Goal: Information Seeking & Learning: Check status

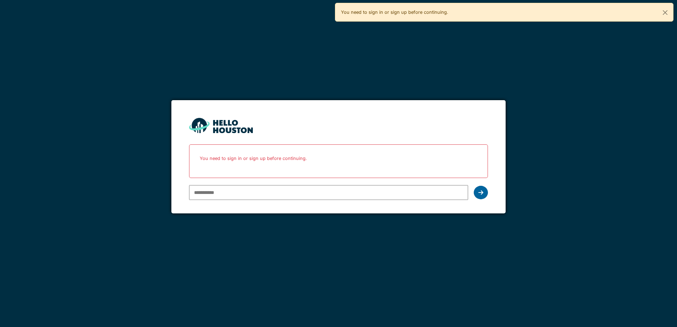
type input "**********"
click at [481, 197] on div at bounding box center [481, 192] width 14 height 13
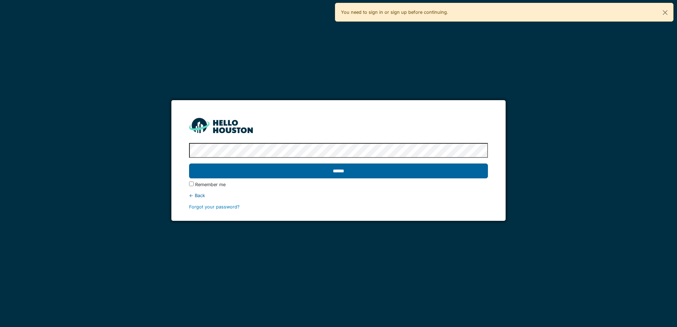
click at [477, 176] on input "******" at bounding box center [338, 171] width 299 height 15
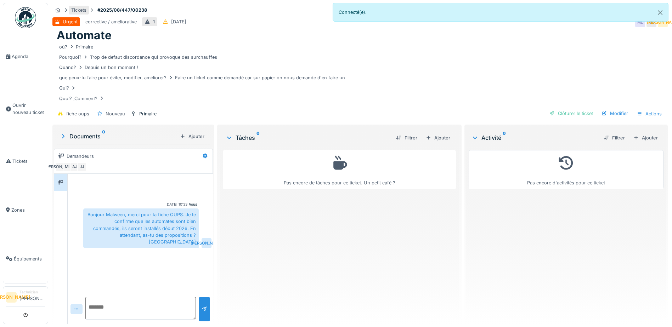
click at [83, 10] on div "Tickets" at bounding box center [78, 10] width 15 height 7
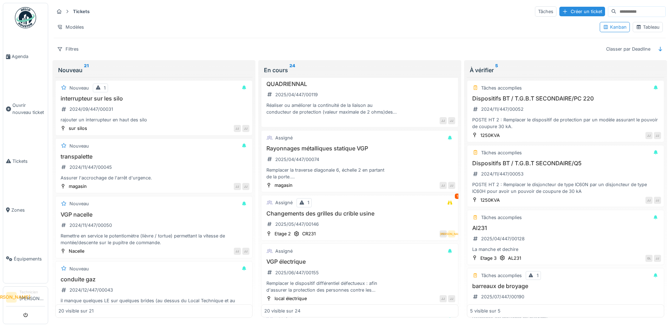
scroll to position [602, 0]
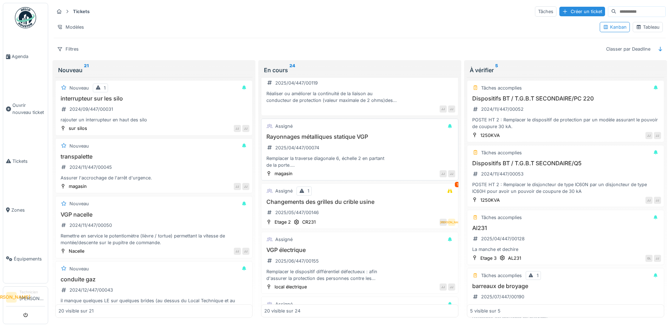
click at [372, 169] on div "Remplacer la traverse diagonale 6, échelle 2 en partant de la porte. Remplacer …" at bounding box center [359, 161] width 191 height 13
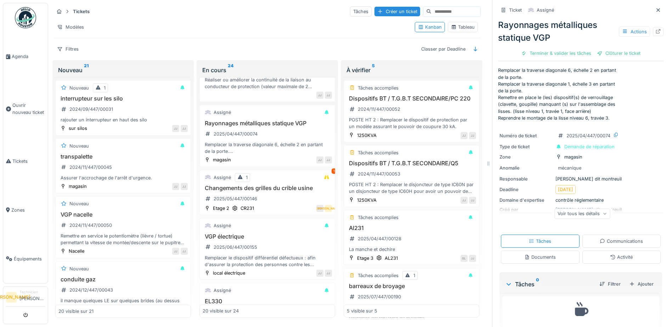
scroll to position [21, 0]
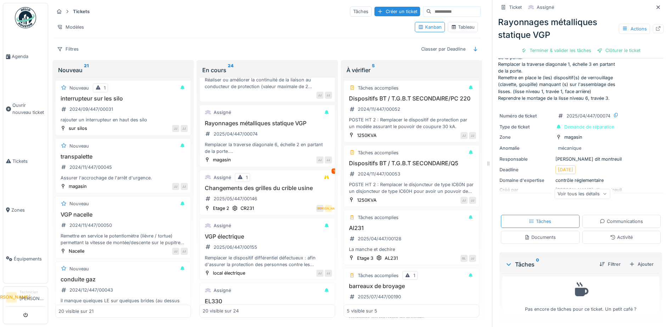
click at [601, 194] on div "Voir tous les détails" at bounding box center [582, 194] width 56 height 10
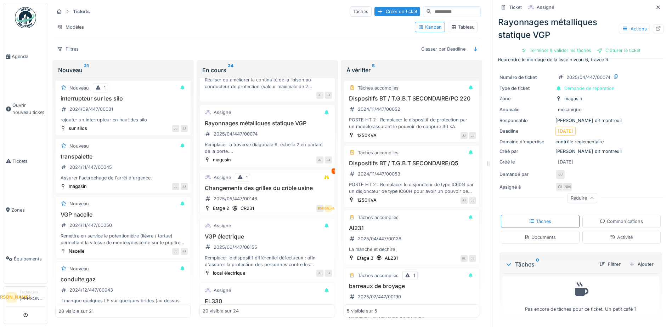
scroll to position [0, 0]
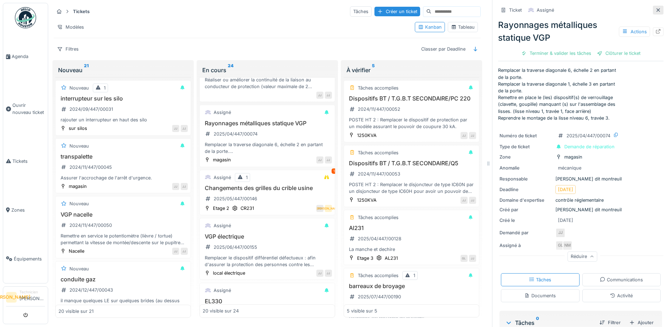
click at [655, 11] on icon at bounding box center [658, 10] width 6 height 5
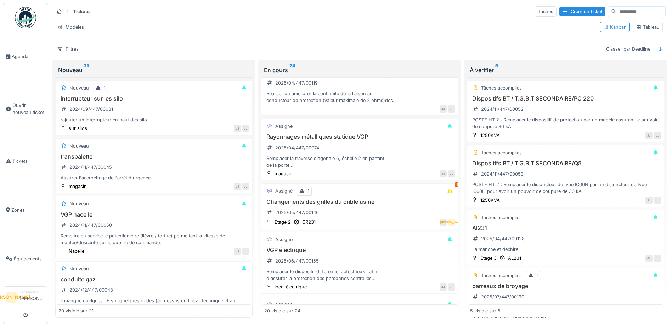
click at [408, 195] on div "Assigné 1 1" at bounding box center [359, 191] width 191 height 9
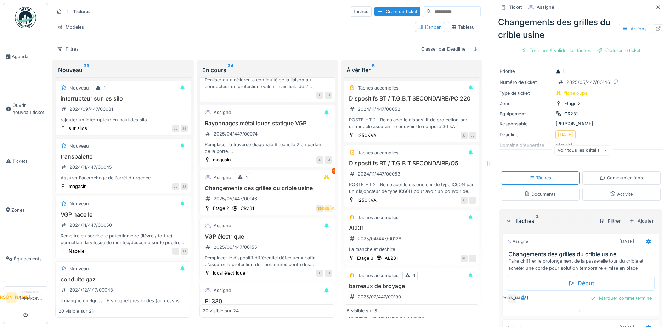
scroll to position [4, 0]
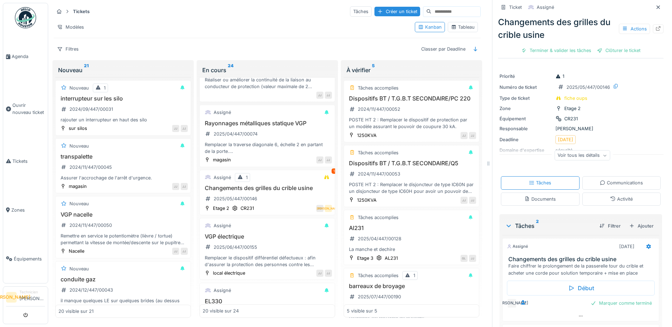
click at [591, 156] on div "Voir tous les détails" at bounding box center [582, 156] width 56 height 10
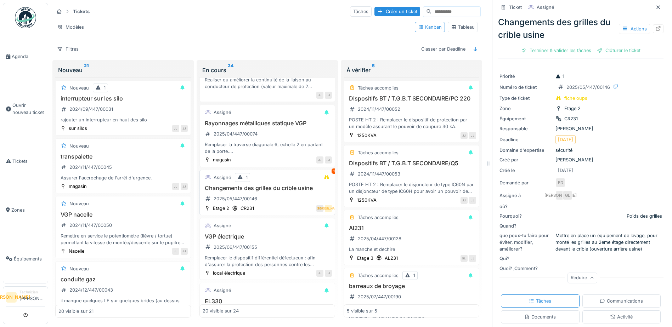
click at [331, 174] on div "1" at bounding box center [333, 171] width 5 height 5
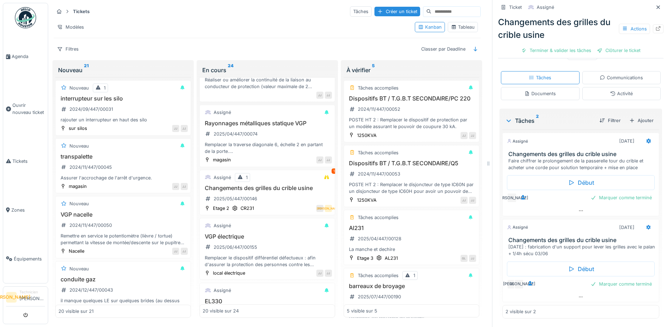
scroll to position [234, 0]
click at [250, 268] on div "Remplacer le dispositif différentiel défectueux : afin d'assurer la protection …" at bounding box center [267, 261] width 129 height 13
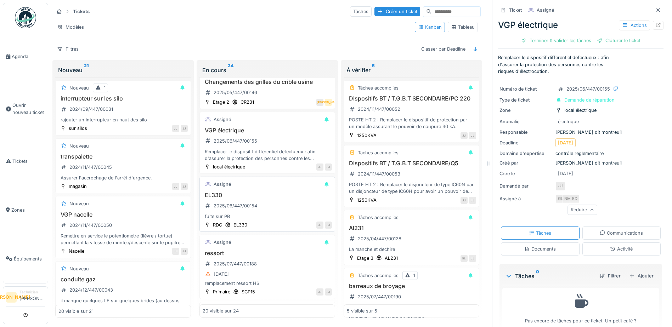
scroll to position [764, 0]
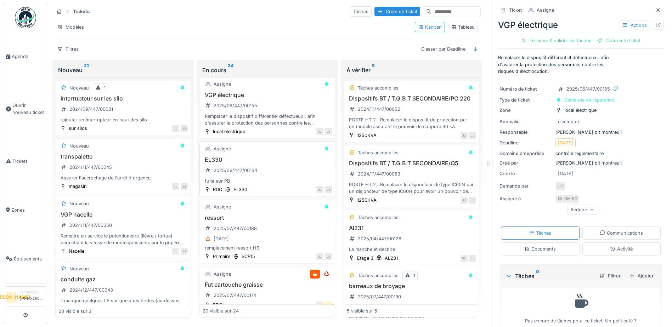
click at [277, 153] on div "Assigné" at bounding box center [267, 148] width 129 height 9
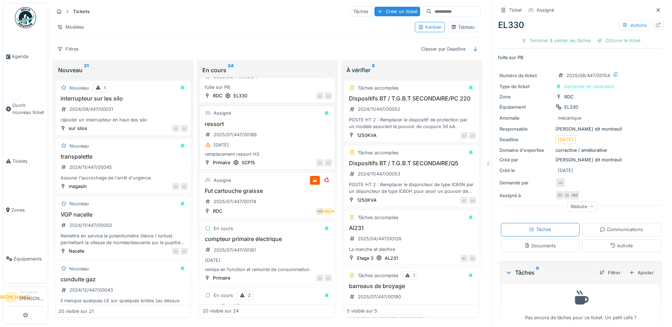
scroll to position [870, 0]
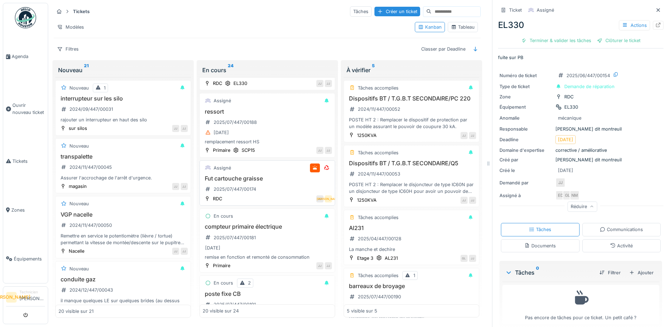
click at [291, 182] on h3 "Fut cartouche graisse" at bounding box center [267, 178] width 129 height 7
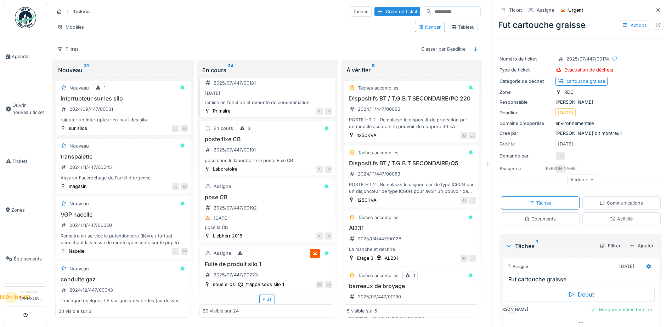
scroll to position [1048, 0]
click at [275, 215] on div "[DATE]" at bounding box center [267, 218] width 129 height 9
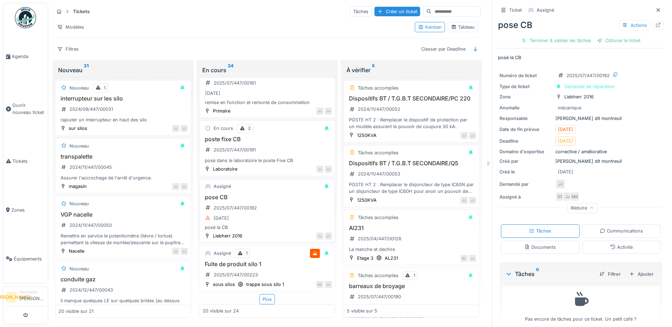
scroll to position [5, 0]
click at [266, 261] on h3 "Fuite de produit silo 1" at bounding box center [267, 264] width 129 height 7
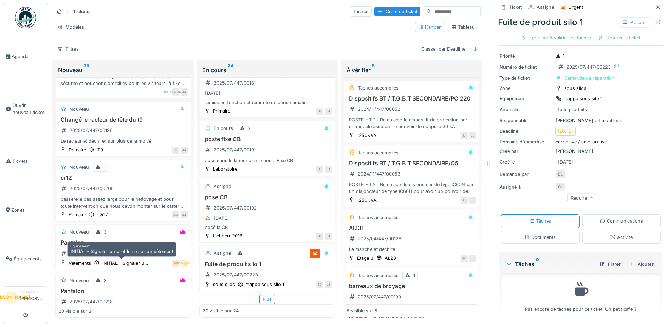
scroll to position [637, 0]
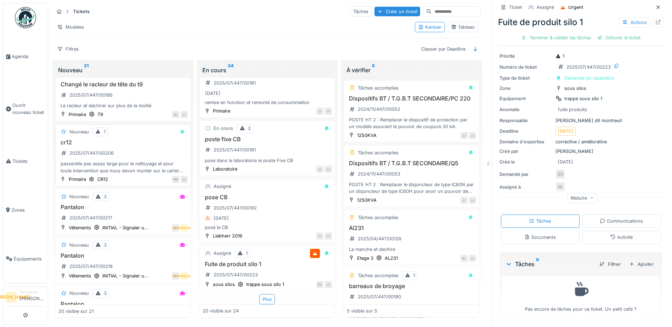
click at [141, 160] on div "passerelle pas assez large pour le nettoyage et pour toute intervention que nou…" at bounding box center [122, 166] width 129 height 13
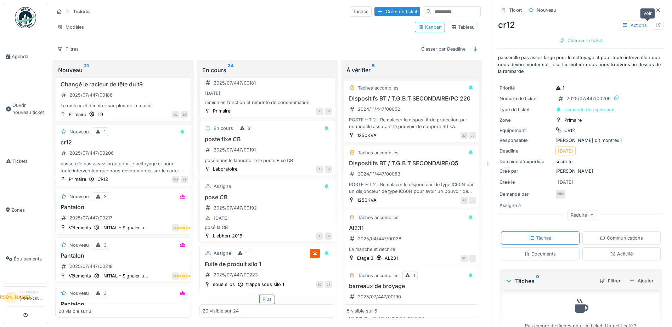
click at [655, 23] on icon at bounding box center [658, 25] width 6 height 5
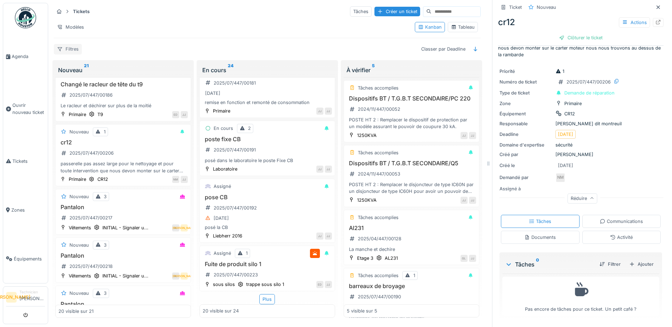
click at [73, 50] on div "Filtres" at bounding box center [68, 49] width 28 height 10
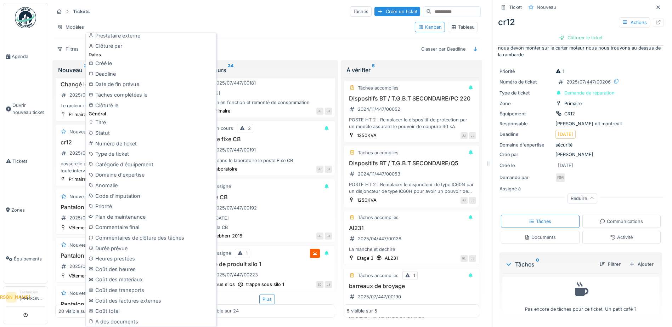
scroll to position [157, 0]
click at [160, 176] on div "Domaine d'expertise" at bounding box center [150, 176] width 127 height 11
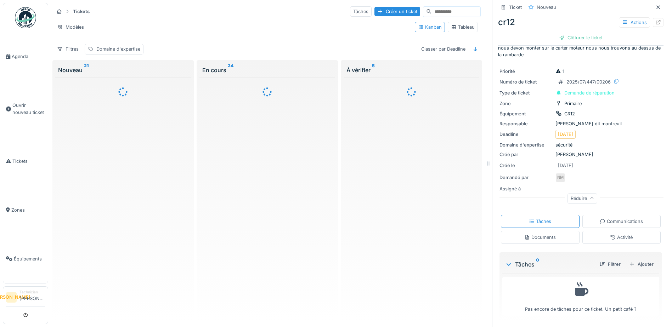
scroll to position [0, 0]
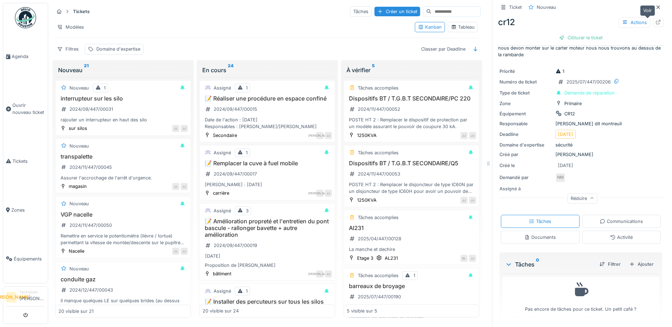
click at [655, 19] on div at bounding box center [658, 22] width 6 height 7
click at [134, 48] on div "Domaine d'expertise" at bounding box center [118, 49] width 44 height 7
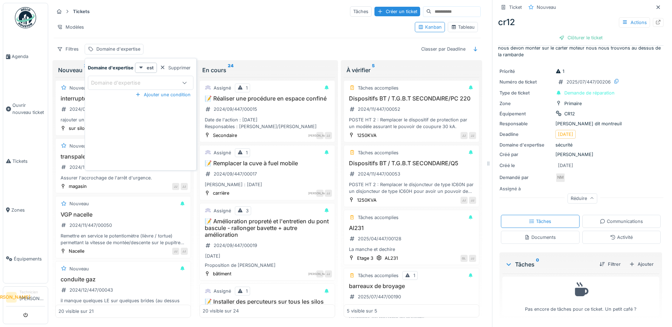
click at [157, 77] on div "Domaine d'expertise" at bounding box center [141, 83] width 106 height 14
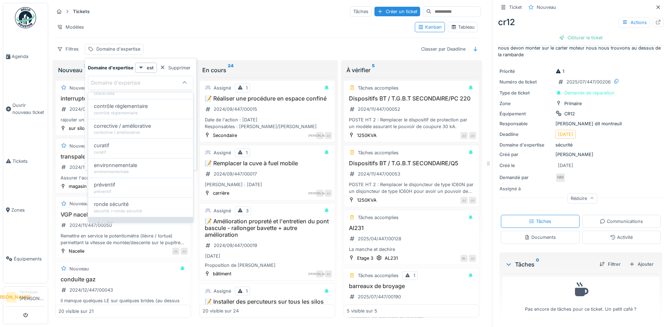
scroll to position [77, 0]
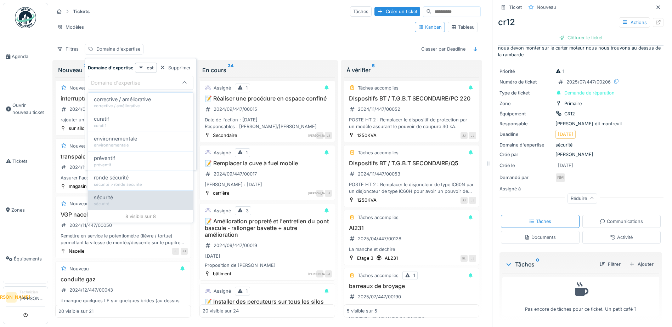
click at [140, 194] on div "sécurité" at bounding box center [140, 198] width 93 height 8
type input "****"
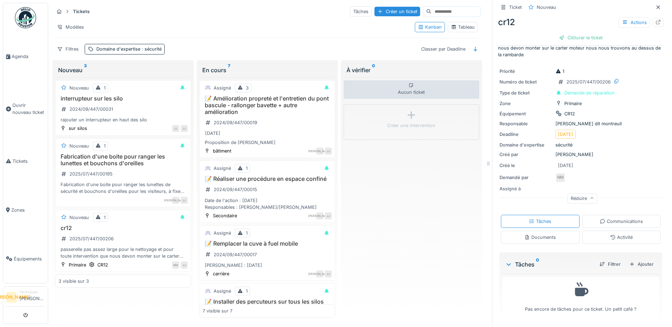
click at [246, 38] on hr at bounding box center [267, 38] width 427 height 0
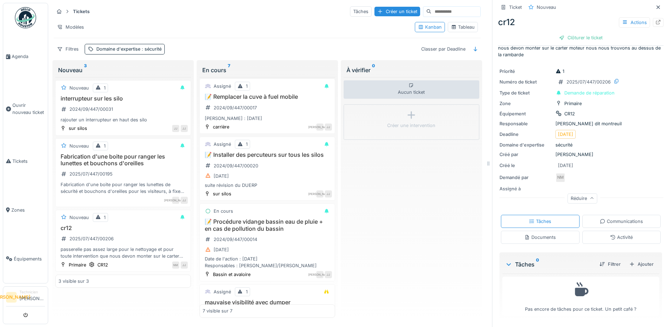
scroll to position [258, 0]
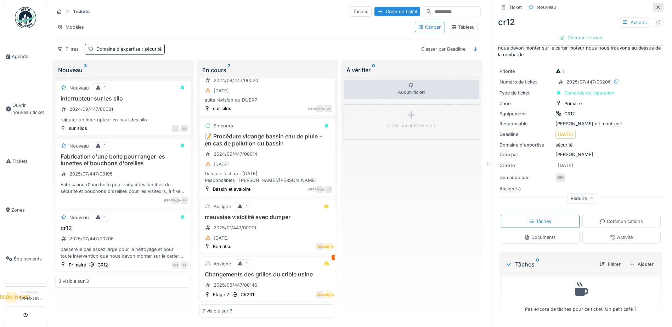
click at [655, 6] on icon at bounding box center [658, 7] width 6 height 5
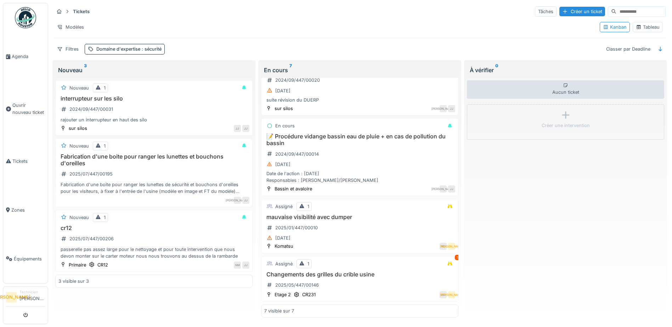
scroll to position [238, 0]
click at [142, 215] on div "Nouveau 1" at bounding box center [153, 217] width 191 height 9
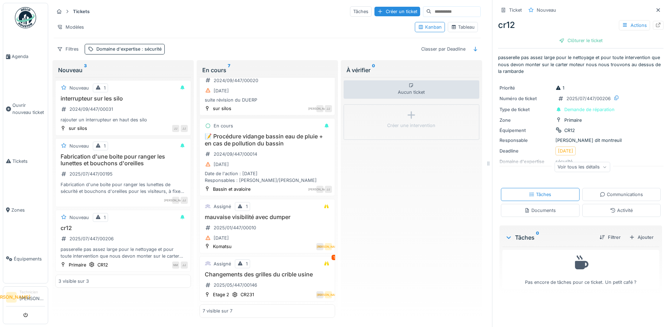
scroll to position [5, 0]
click at [576, 165] on div "Voir tous les détails" at bounding box center [582, 167] width 56 height 10
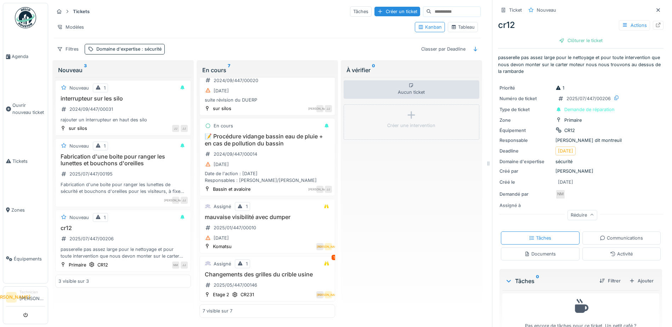
scroll to position [17, 0]
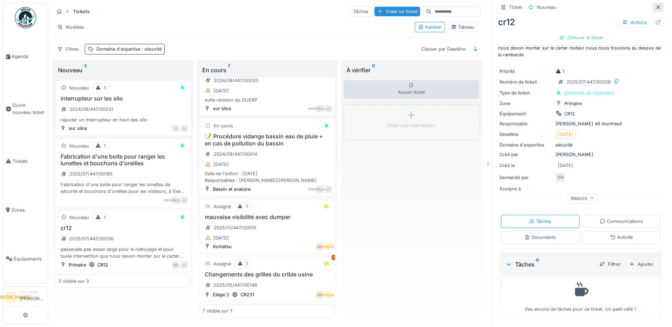
click at [655, 5] on icon at bounding box center [658, 7] width 6 height 5
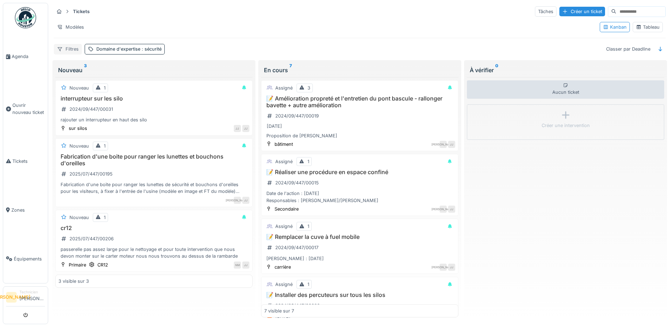
click at [73, 44] on div "Filtres" at bounding box center [68, 49] width 28 height 10
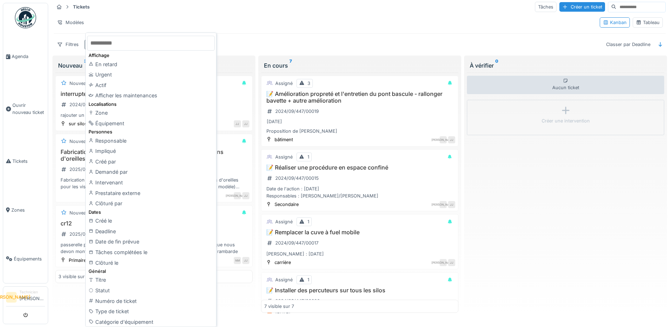
click at [229, 10] on div "Tickets Tâches Créer un ticket" at bounding box center [360, 7] width 612 height 12
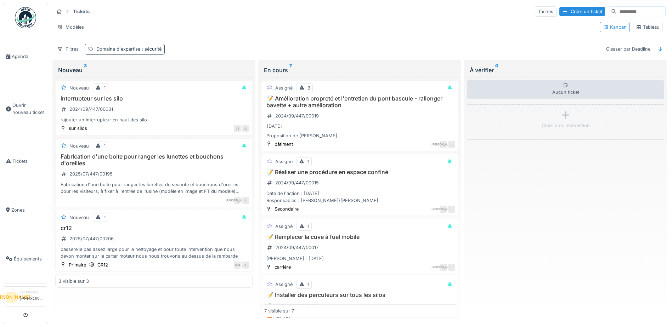
click at [127, 46] on div "Domaine d'expertise : sécurité" at bounding box center [128, 49] width 65 height 7
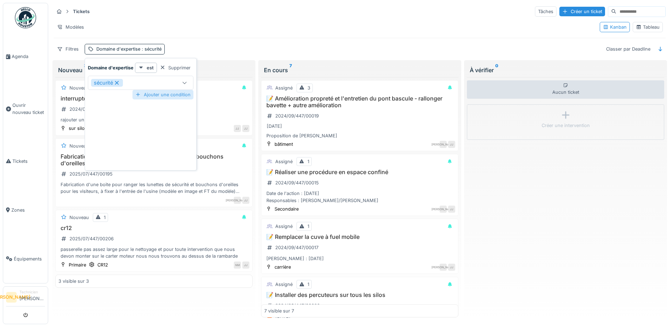
click at [159, 92] on div "Ajouter une condition" at bounding box center [162, 95] width 61 height 10
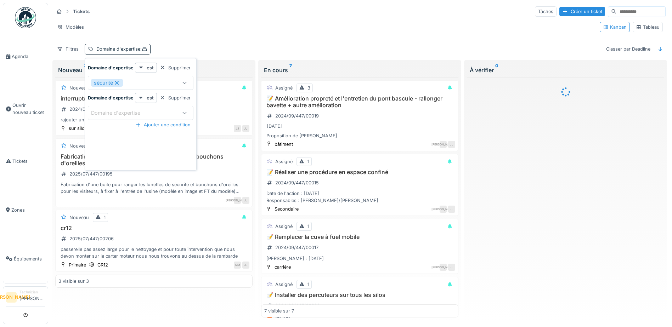
click at [167, 79] on div "sécurité" at bounding box center [133, 83] width 84 height 8
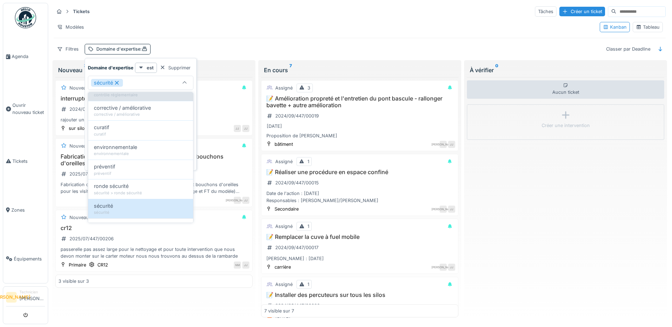
scroll to position [77, 0]
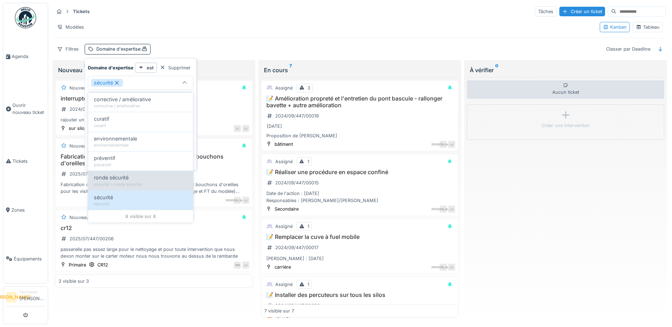
click at [146, 188] on div "ronde sécurité sécurité > ronde sécurité" at bounding box center [140, 180] width 105 height 19
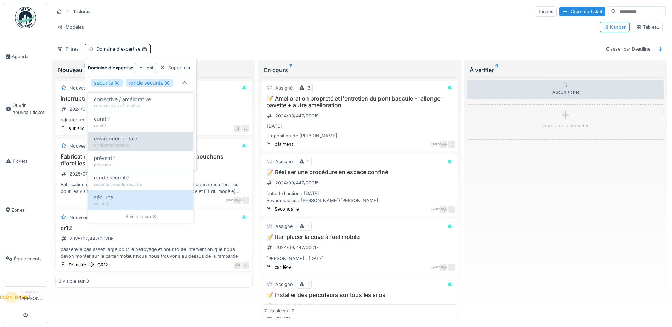
click at [136, 138] on span "environnementale" at bounding box center [115, 139] width 43 height 8
type input "**********"
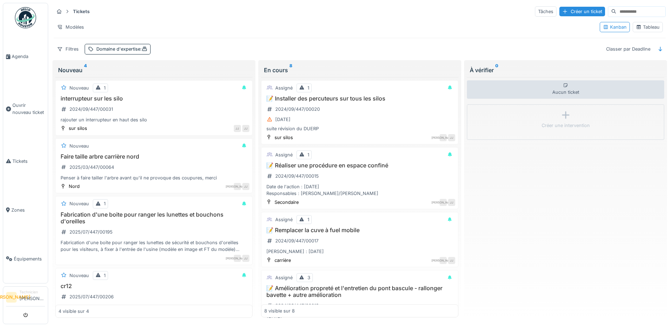
click at [210, 29] on div "Modèles" at bounding box center [324, 27] width 540 height 10
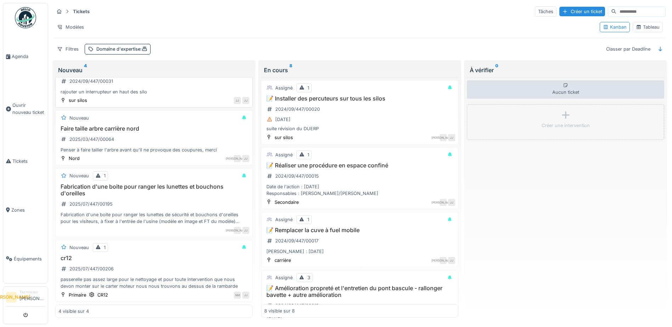
scroll to position [0, 0]
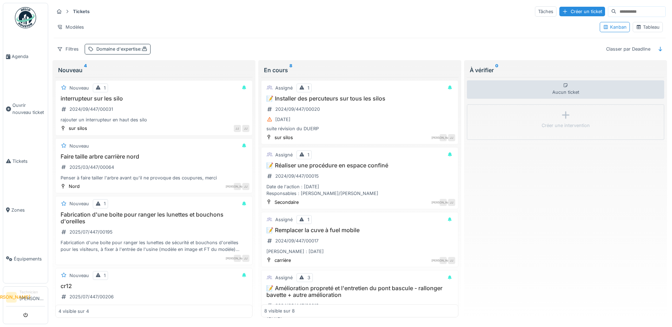
click at [140, 50] on div "Domaine d'expertise :" at bounding box center [121, 49] width 51 height 7
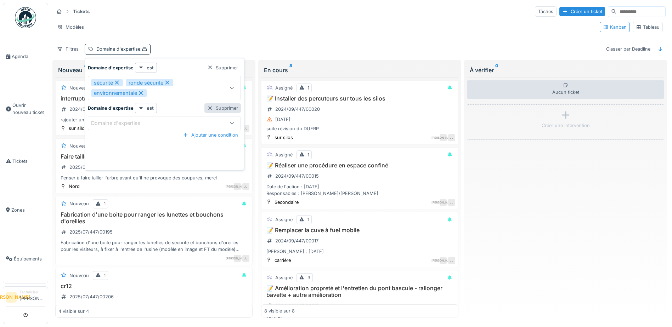
click at [233, 109] on div "Supprimer" at bounding box center [222, 108] width 36 height 10
click at [195, 94] on div "sécurité ronde sécurité environnementale" at bounding box center [154, 88] width 126 height 18
click at [185, 65] on div "Domaine d'expertise est Supprimer" at bounding box center [164, 68] width 153 height 10
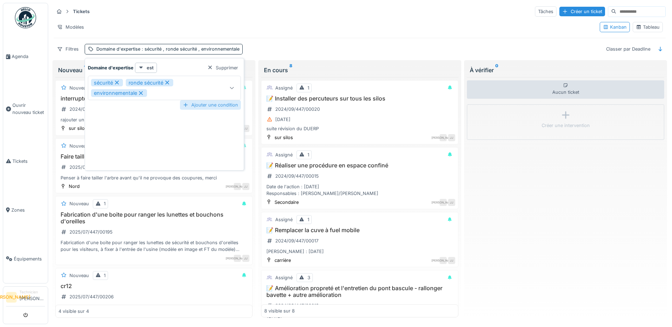
click at [205, 108] on div "Ajouter une condition" at bounding box center [210, 105] width 61 height 10
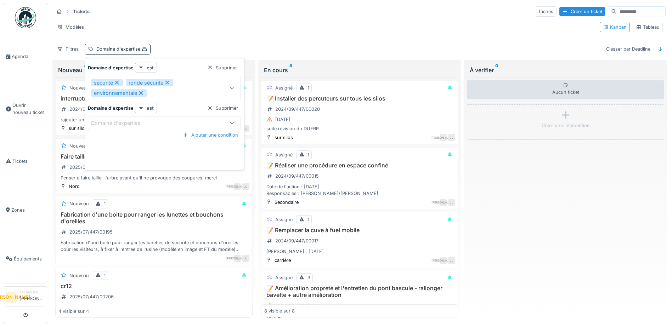
click at [170, 122] on div "Domaine d'expertise" at bounding box center [154, 123] width 126 height 8
click at [220, 103] on div "Supprimer" at bounding box center [222, 108] width 36 height 10
click at [248, 22] on div "Modèles" at bounding box center [324, 27] width 540 height 10
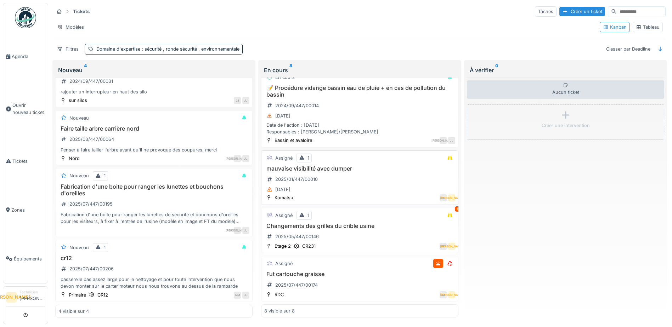
scroll to position [286, 0]
click at [183, 46] on span ": sécurité , ronde sécurité , environnementale" at bounding box center [189, 48] width 99 height 5
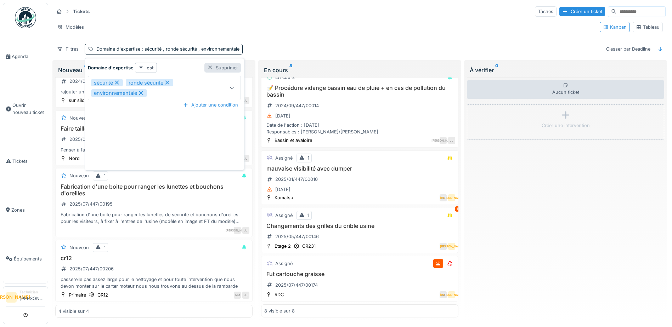
click at [214, 63] on div "Supprimer" at bounding box center [222, 68] width 36 height 10
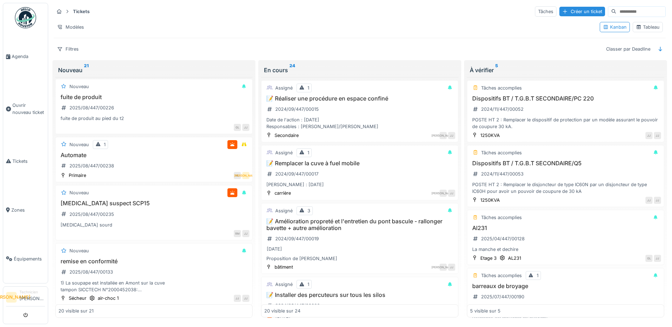
scroll to position [948, 0]
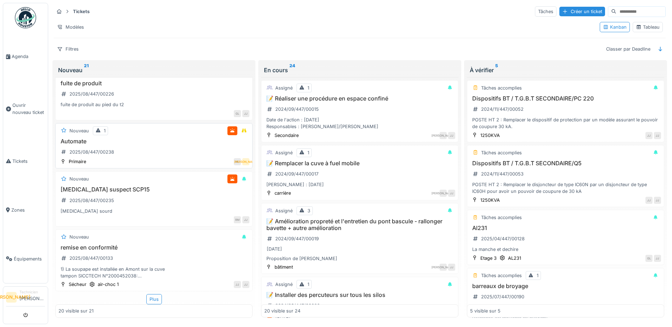
click at [169, 152] on div "Automate 2025/08/447/00238" at bounding box center [153, 148] width 191 height 20
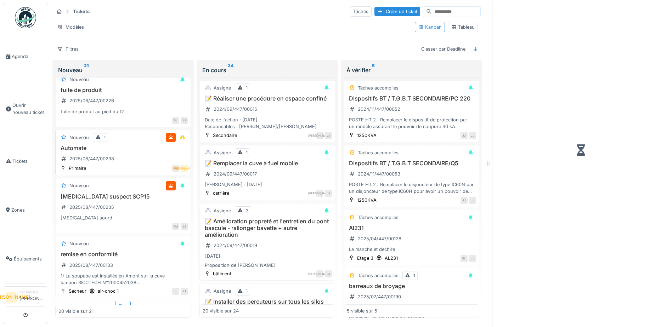
scroll to position [955, 0]
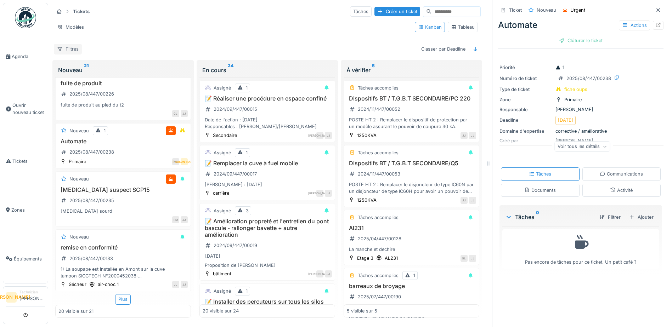
click at [79, 46] on div "Filtres" at bounding box center [68, 49] width 28 height 10
click at [296, 46] on div "Filtres Classer par Deadline" at bounding box center [267, 49] width 427 height 10
click at [602, 145] on icon at bounding box center [604, 147] width 4 height 4
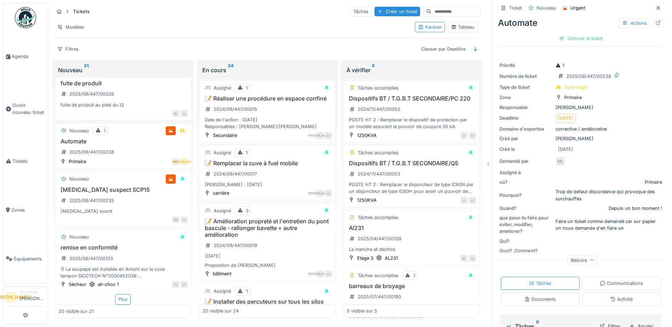
scroll to position [0, 0]
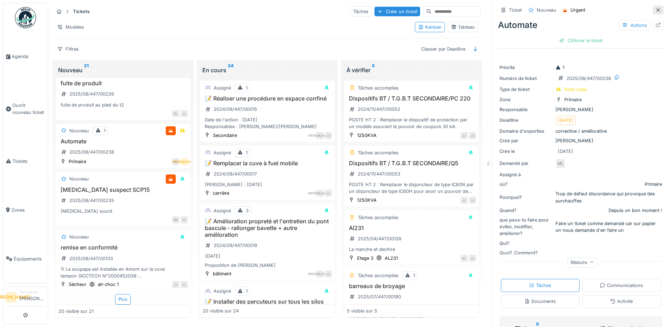
click at [653, 6] on div at bounding box center [658, 10] width 11 height 9
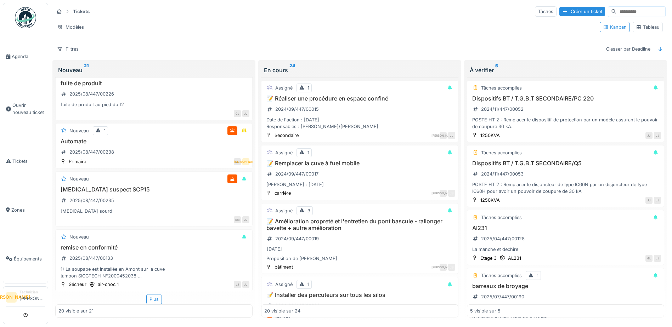
scroll to position [948, 0]
click at [197, 176] on div "Nouveau" at bounding box center [153, 179] width 191 height 9
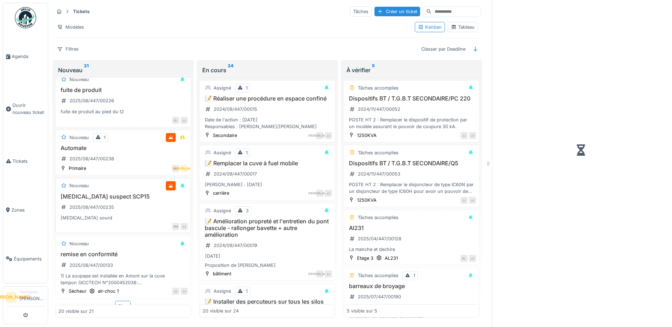
scroll to position [955, 0]
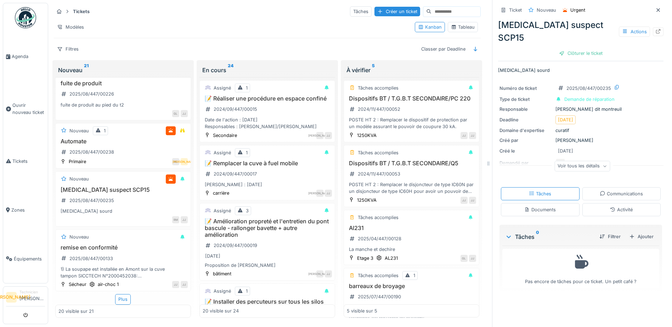
click at [591, 161] on div "Voir tous les détails" at bounding box center [582, 166] width 56 height 10
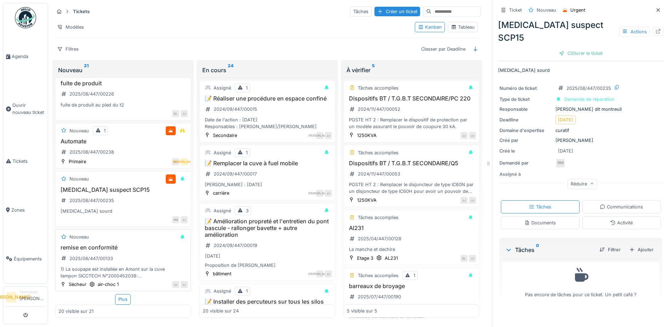
click at [140, 248] on div "remise en conformité 2025/08/447/00133 1) La soupape est installée en Amont sur…" at bounding box center [122, 261] width 129 height 35
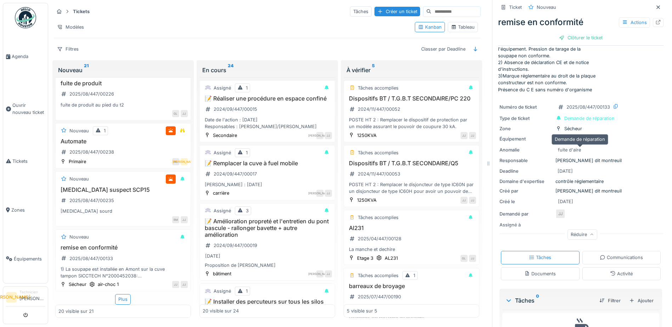
scroll to position [69, 0]
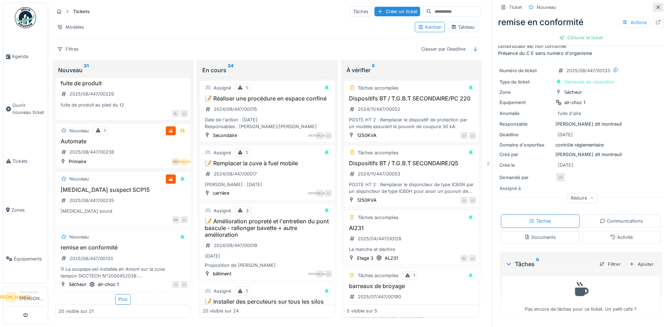
click at [655, 8] on icon at bounding box center [658, 7] width 6 height 5
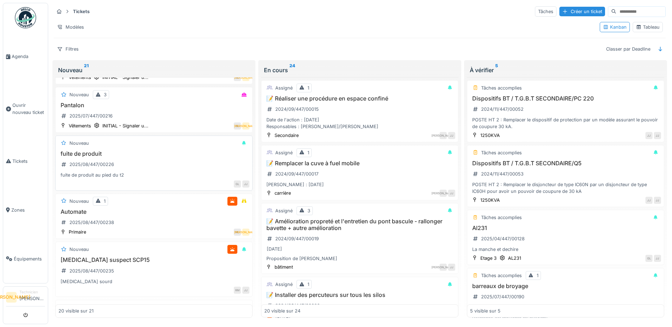
scroll to position [878, 0]
click at [163, 182] on div "GL JJ" at bounding box center [156, 184] width 186 height 7
click at [199, 163] on div "fuite de produit 2025/08/447/00226 fuite de produit au pied du t2" at bounding box center [153, 165] width 191 height 28
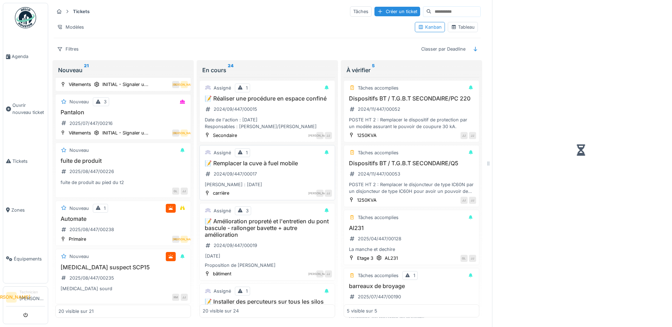
scroll to position [884, 0]
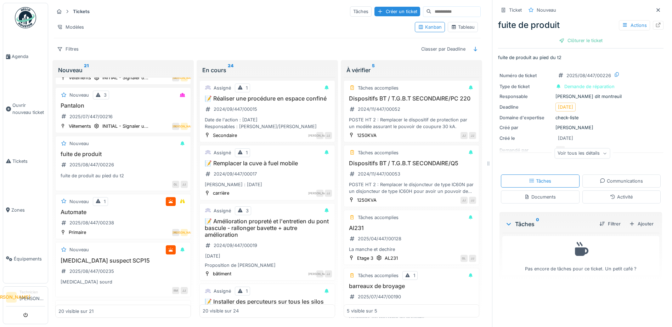
click at [602, 154] on icon at bounding box center [604, 154] width 4 height 4
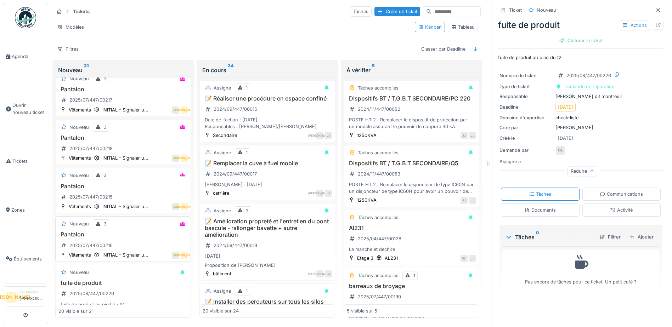
scroll to position [743, 0]
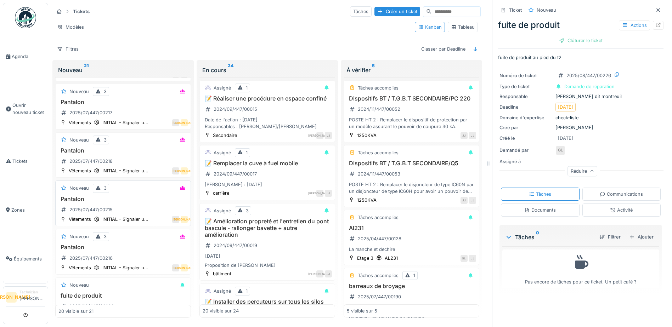
click at [139, 211] on div "Pantalon 2025/07/447/00215" at bounding box center [122, 206] width 129 height 20
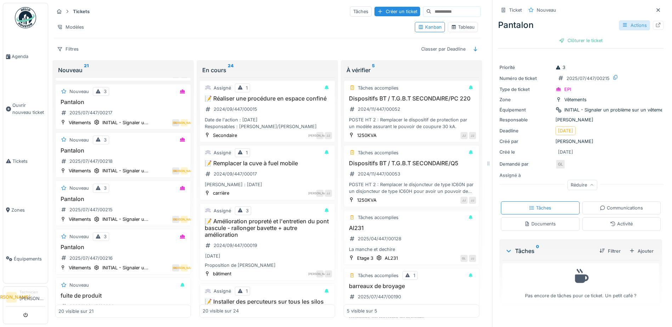
click at [634, 24] on div "Actions" at bounding box center [634, 25] width 31 height 10
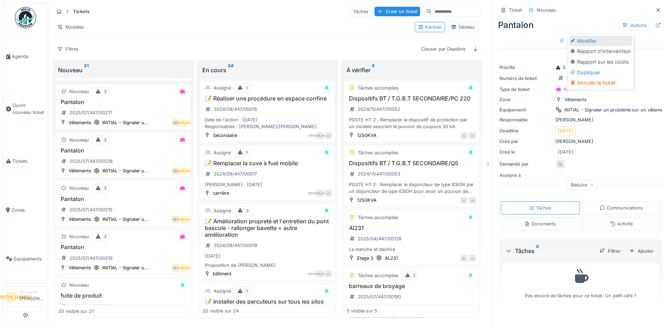
click at [618, 40] on div "Modifier" at bounding box center [600, 41] width 63 height 11
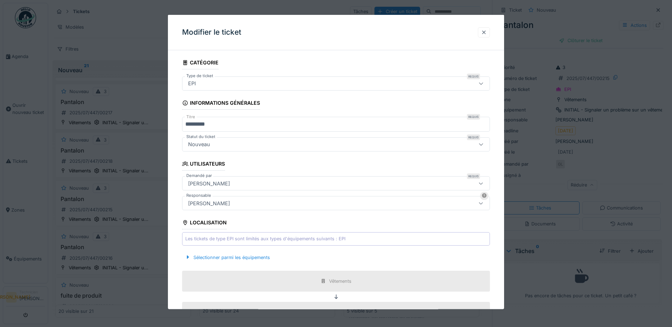
click at [483, 30] on div at bounding box center [484, 32] width 12 height 10
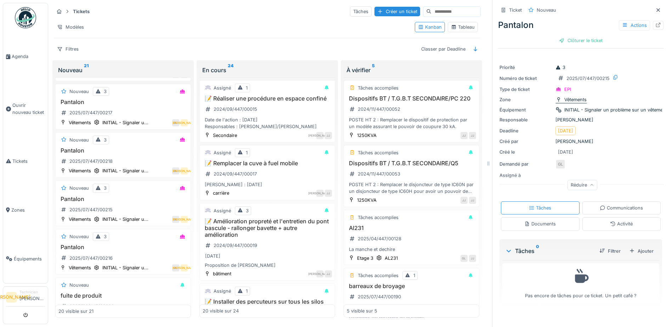
scroll to position [5, 0]
click at [76, 48] on div "Filtres" at bounding box center [68, 49] width 28 height 10
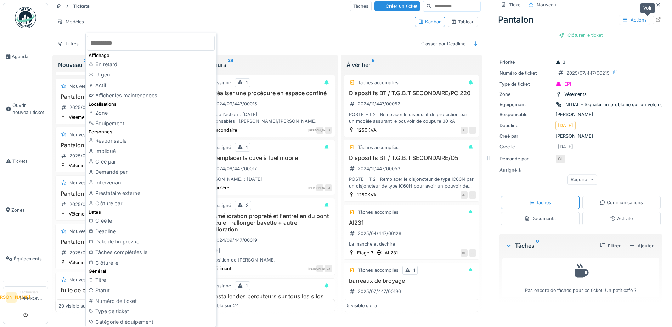
click at [655, 17] on div at bounding box center [658, 20] width 6 height 7
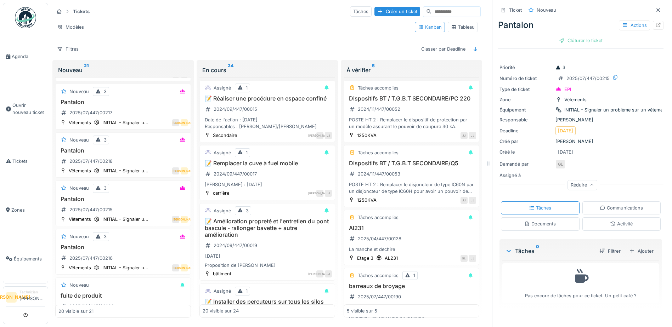
click at [85, 44] on div "Filtres Classer par Deadline" at bounding box center [267, 49] width 427 height 10
click at [75, 45] on div "Filtres" at bounding box center [68, 49] width 28 height 10
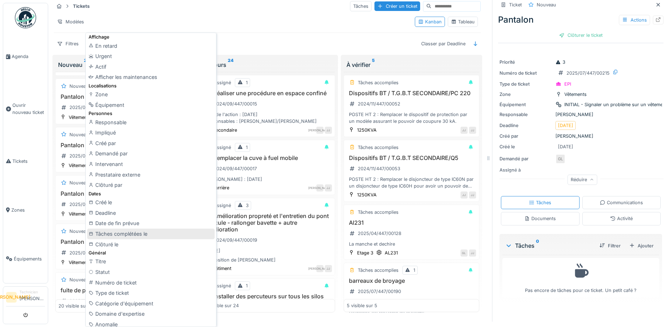
scroll to position [35, 0]
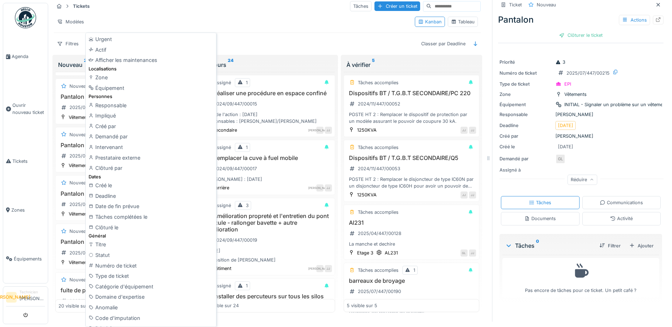
click at [125, 275] on div "Type de ticket" at bounding box center [150, 276] width 127 height 11
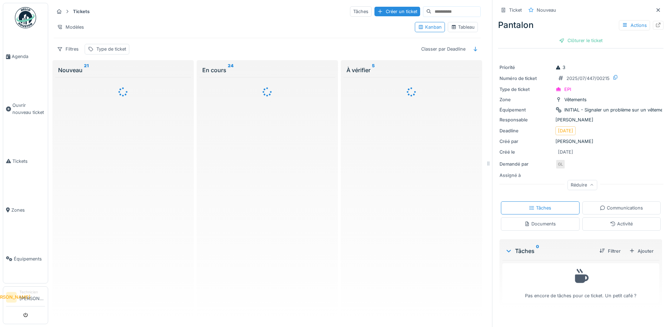
scroll to position [0, 0]
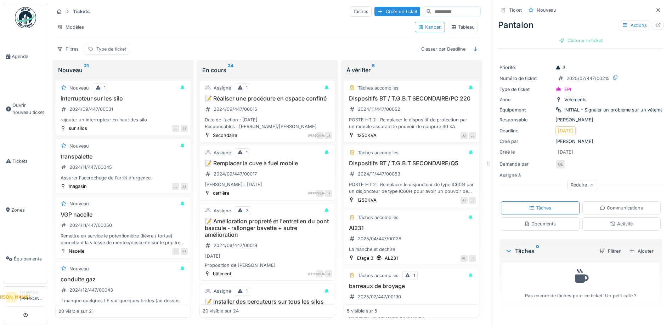
click at [115, 46] on div "Type de ticket" at bounding box center [111, 49] width 30 height 7
click at [109, 79] on div "Type de ticket" at bounding box center [113, 83] width 44 height 8
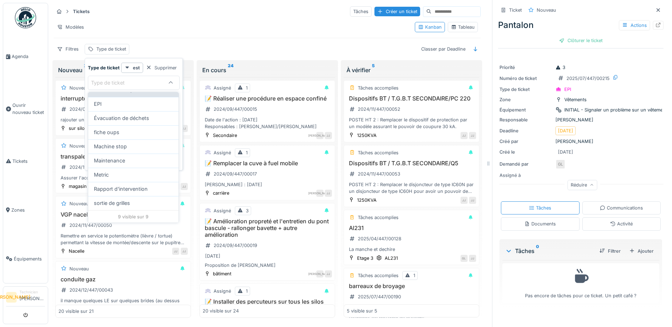
scroll to position [47, 0]
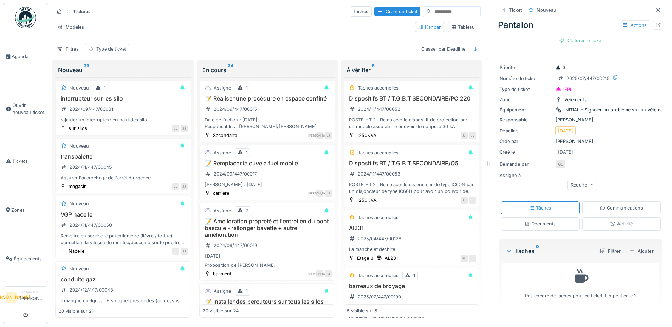
click at [242, 41] on div "Tickets Tâches Créer un ticket Modèles Kanban Tableau Filtres Type de ticket Cl…" at bounding box center [267, 30] width 432 height 55
click at [655, 8] on icon at bounding box center [658, 10] width 6 height 5
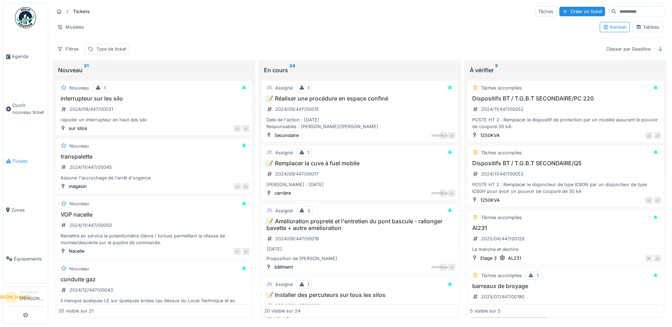
click at [29, 149] on link "Tickets" at bounding box center [25, 161] width 45 height 49
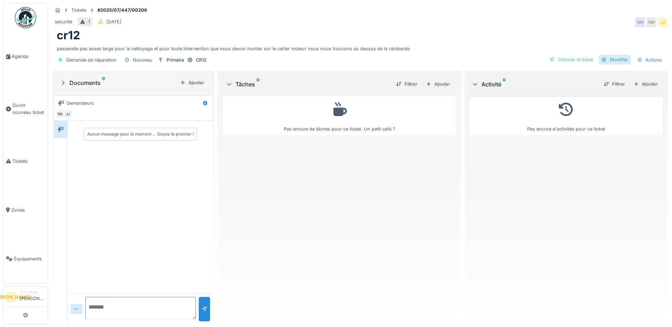
click at [609, 57] on div "Modifier" at bounding box center [615, 60] width 32 height 10
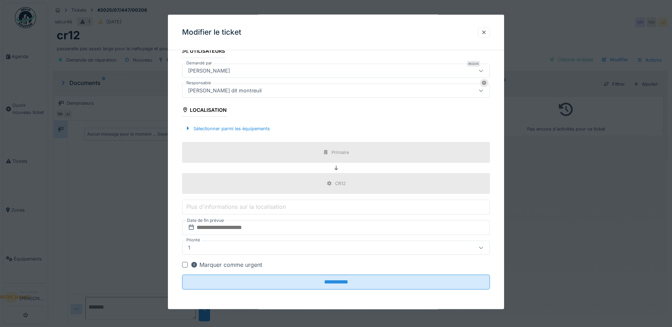
scroll to position [5, 0]
click at [483, 30] on div at bounding box center [484, 32] width 6 height 7
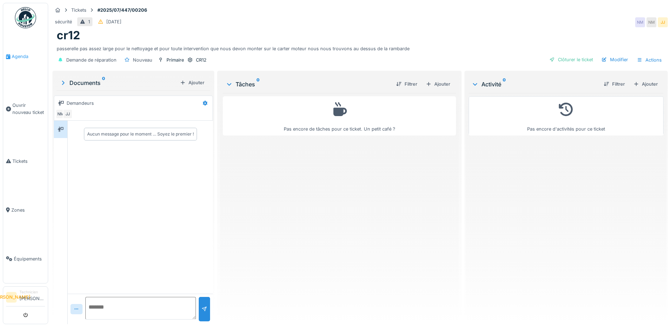
scroll to position [0, 0]
click at [80, 12] on div "Tickets" at bounding box center [78, 10] width 15 height 7
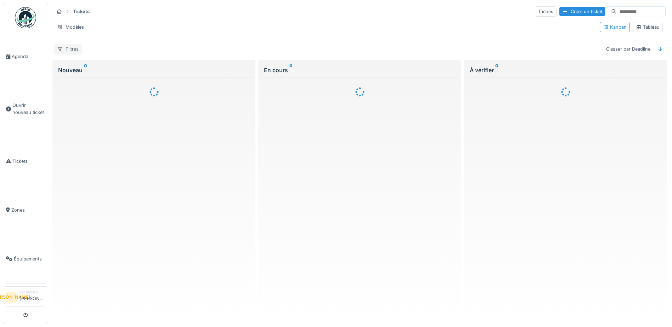
click at [66, 48] on div "Filtres" at bounding box center [68, 49] width 28 height 10
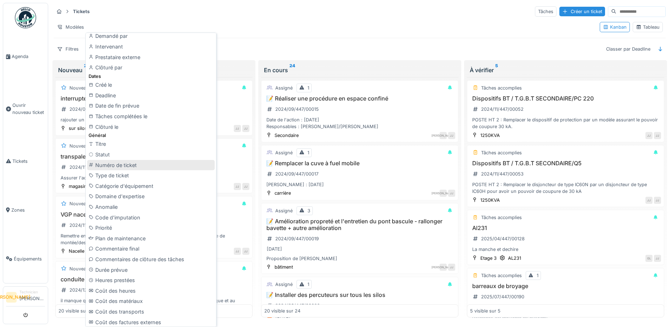
scroll to position [142, 0]
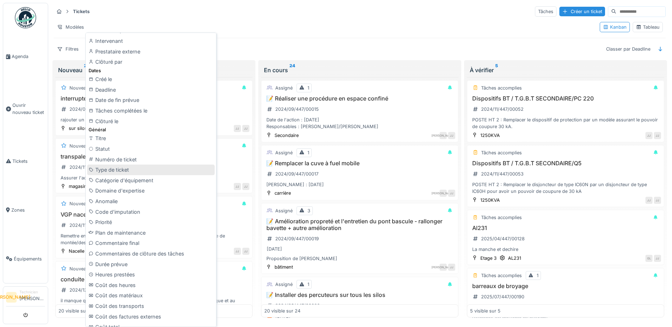
click at [166, 168] on div "Type de ticket" at bounding box center [150, 170] width 127 height 11
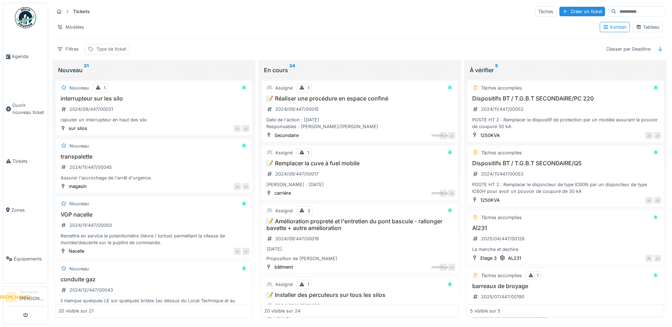
click at [96, 47] on div "Type de ticket" at bounding box center [107, 49] width 45 height 10
click at [134, 90] on div "Ajouter une condition" at bounding box center [149, 95] width 61 height 10
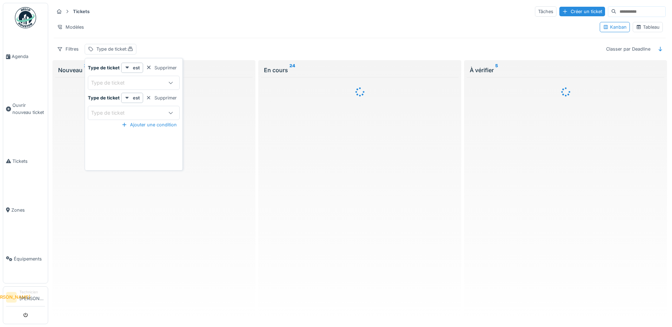
click at [159, 83] on div "Type de ticket" at bounding box center [126, 83] width 71 height 8
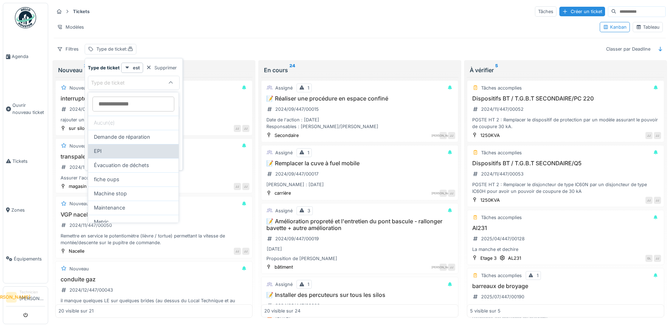
click at [150, 148] on div "EPI" at bounding box center [133, 151] width 79 height 8
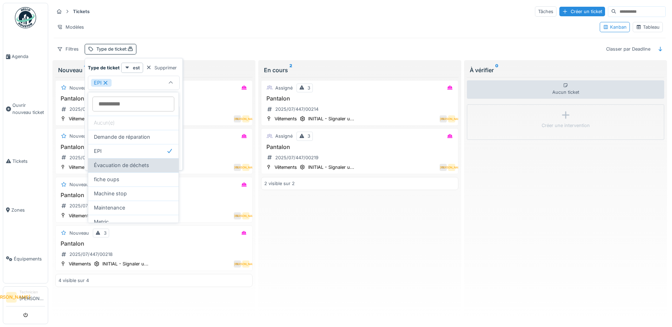
click at [136, 169] on span "Évacuation de déchets" at bounding box center [121, 165] width 55 height 8
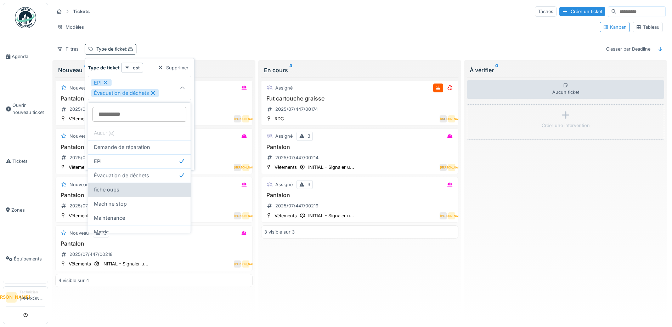
click at [131, 189] on div "fiche oups" at bounding box center [139, 190] width 91 height 8
type input "**********"
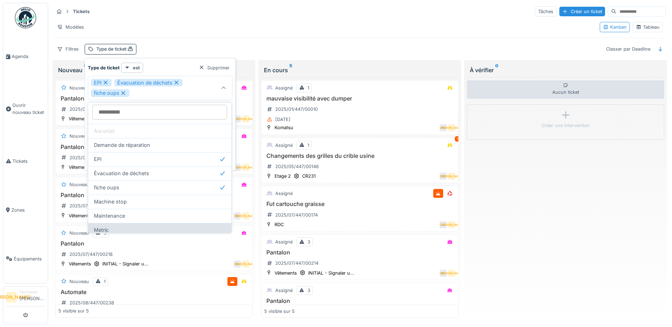
scroll to position [0, 0]
click at [178, 66] on div "Type de ticket est Supprimer" at bounding box center [160, 68] width 144 height 10
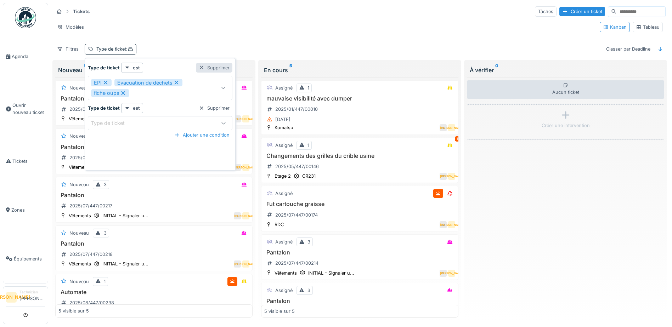
click at [225, 71] on div "Supprimer" at bounding box center [214, 68] width 36 height 10
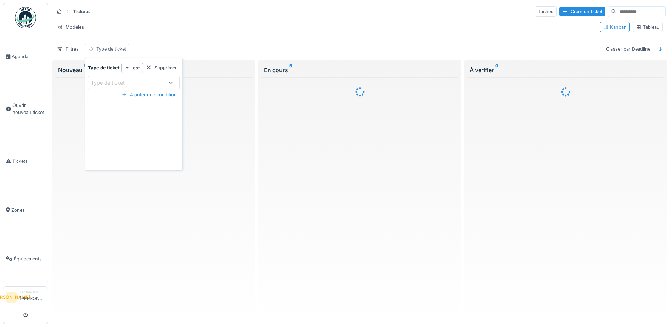
click at [96, 47] on div "Type de ticket" at bounding box center [111, 49] width 30 height 7
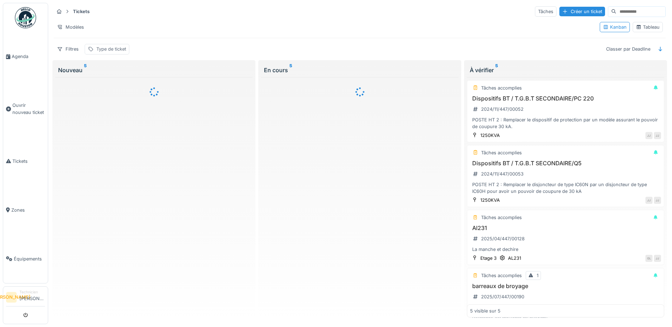
click at [117, 50] on div "Type de ticket" at bounding box center [111, 49] width 30 height 7
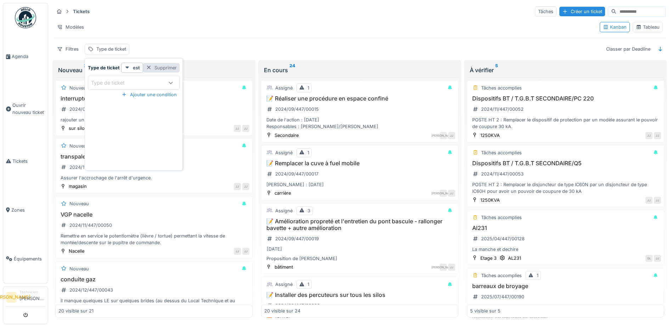
click at [164, 68] on div "Supprimer" at bounding box center [161, 68] width 36 height 10
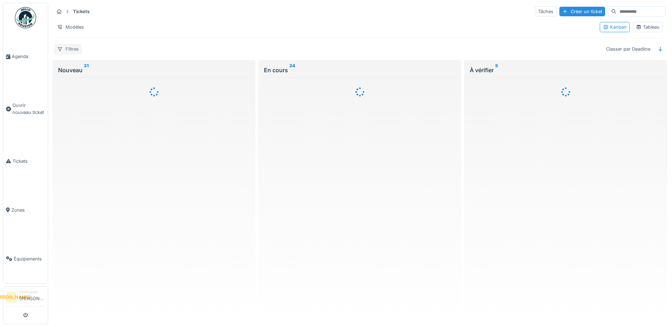
click at [64, 51] on div "Filtres" at bounding box center [68, 49] width 28 height 10
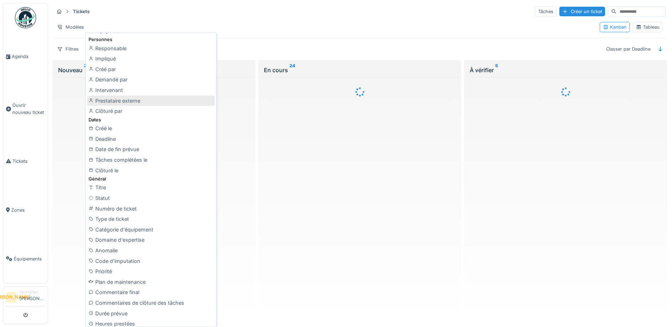
scroll to position [142, 0]
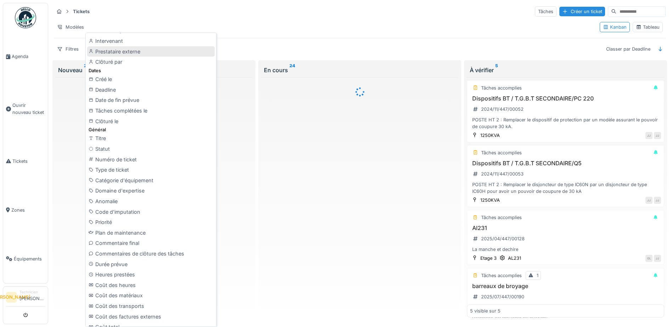
click at [112, 190] on div "Domaine d'expertise" at bounding box center [150, 191] width 127 height 11
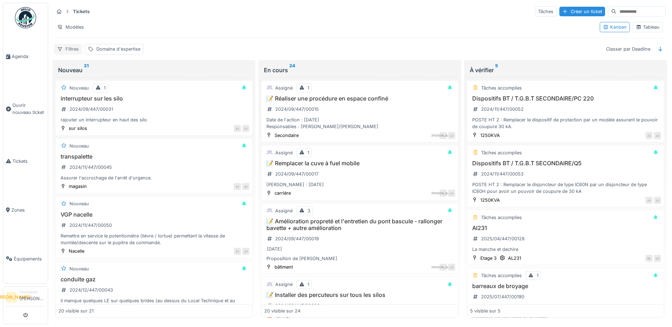
click at [62, 52] on div at bounding box center [60, 49] width 6 height 7
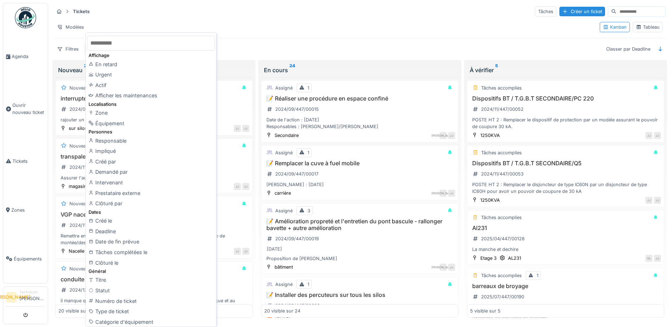
click at [313, 50] on div "Filtres Domaine d'expertise Classer par Deadline" at bounding box center [360, 49] width 612 height 10
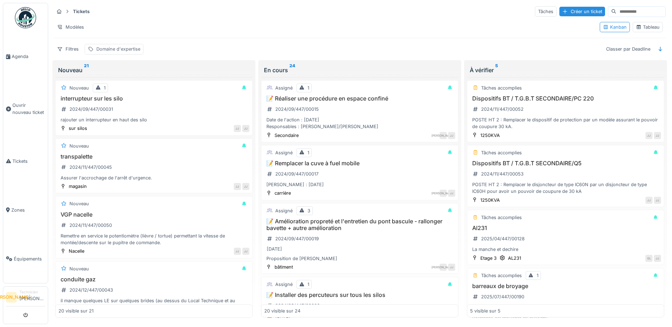
click at [137, 49] on div "Domaine d'expertise" at bounding box center [118, 49] width 44 height 7
click at [162, 86] on div "Domaine d'expertise" at bounding box center [133, 83] width 84 height 8
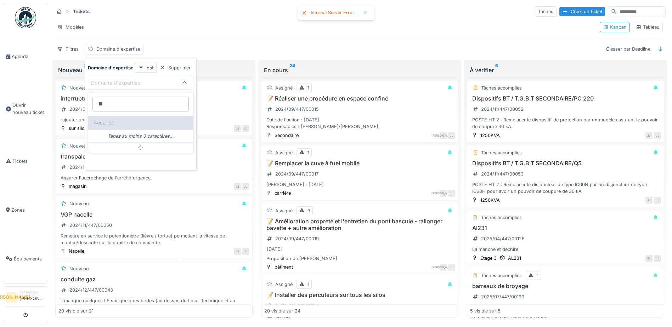
type d\'expertise_czODY "***"
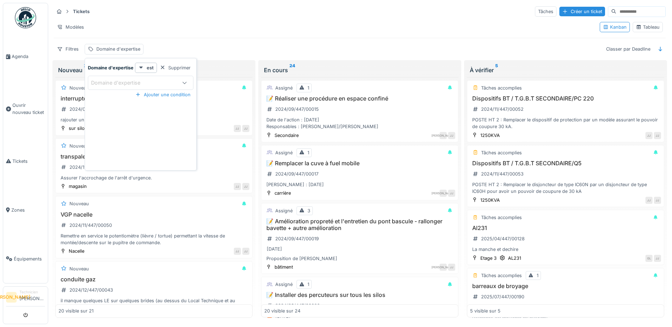
click at [153, 154] on div "Domaine d'expertise est Supprimer Domaine d'expertise Ajouter une condition" at bounding box center [140, 116] width 108 height 106
click at [163, 90] on div "Ajouter une condition" at bounding box center [162, 95] width 61 height 10
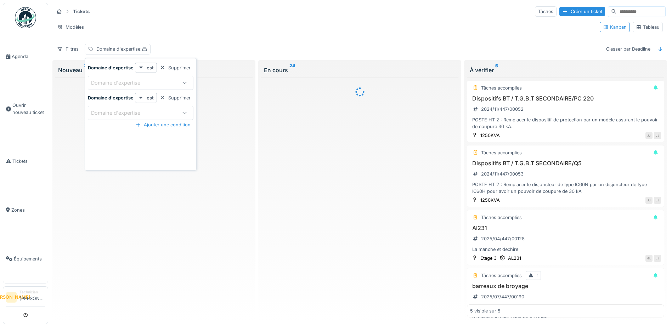
click at [159, 113] on div "Domaine d'expertise" at bounding box center [133, 113] width 84 height 8
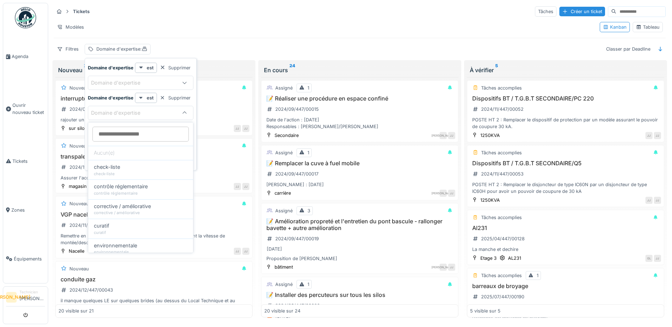
click at [134, 86] on div "Domaine d'expertise" at bounding box center [120, 83] width 59 height 8
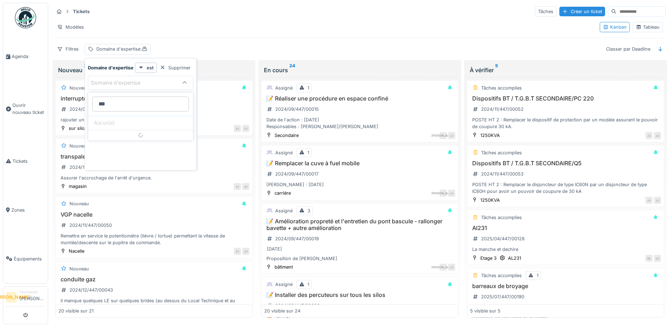
type d\'expertise_czODY "****"
click at [175, 29] on div "Modèles" at bounding box center [324, 27] width 540 height 10
click at [639, 50] on div "Classer par Deadline" at bounding box center [628, 49] width 51 height 10
click at [171, 42] on div "Tickets Tâches Créer un ticket Modèles Kanban Tableau Filtres Domaine d'experti…" at bounding box center [359, 30] width 617 height 55
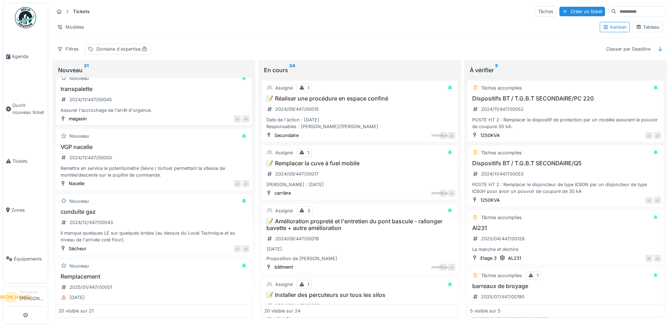
scroll to position [0, 0]
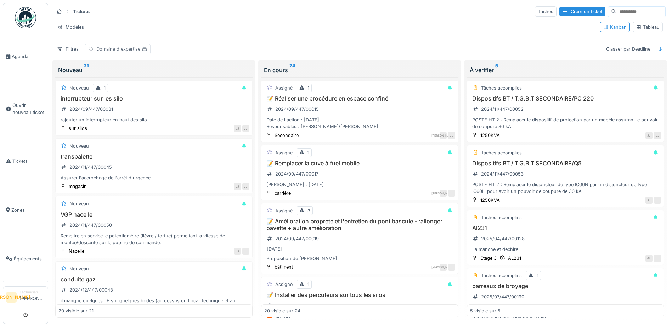
click at [114, 52] on div "Domaine d'expertise :" at bounding box center [121, 49] width 51 height 7
click at [135, 86] on div "Domaine d'expertise" at bounding box center [120, 83] width 59 height 8
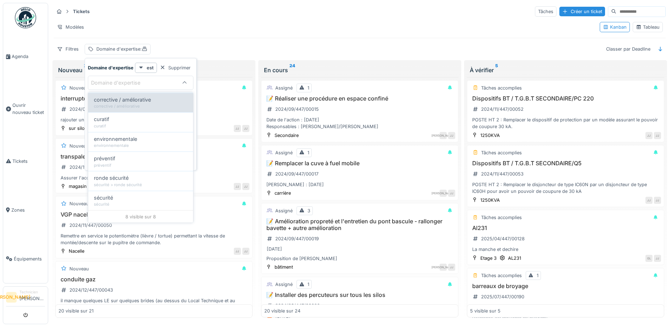
scroll to position [77, 0]
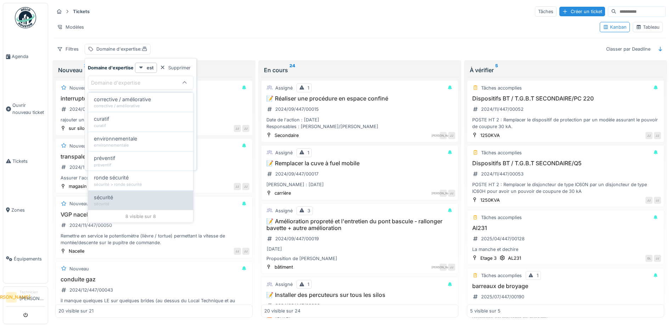
click at [154, 199] on div "sécurité" at bounding box center [140, 198] width 93 height 8
type input "****"
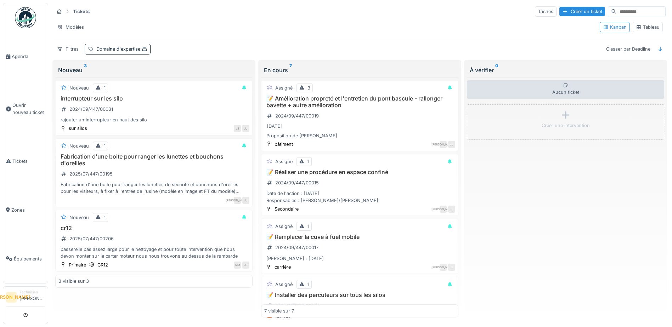
click at [190, 44] on div "Filtres Domaine d'expertise : Classer par Deadline" at bounding box center [360, 49] width 612 height 10
click at [141, 48] on span ":" at bounding box center [143, 48] width 7 height 5
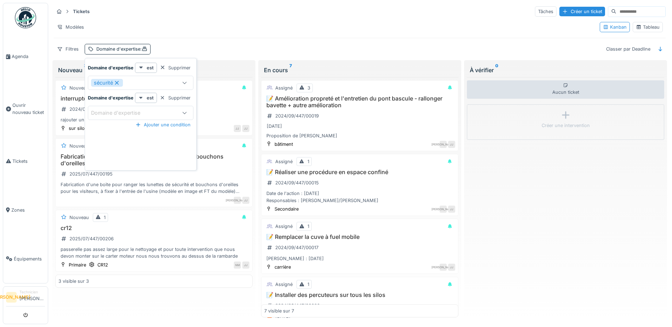
scroll to position [5, 0]
click at [143, 109] on div "Domaine d'expertise" at bounding box center [120, 113] width 59 height 8
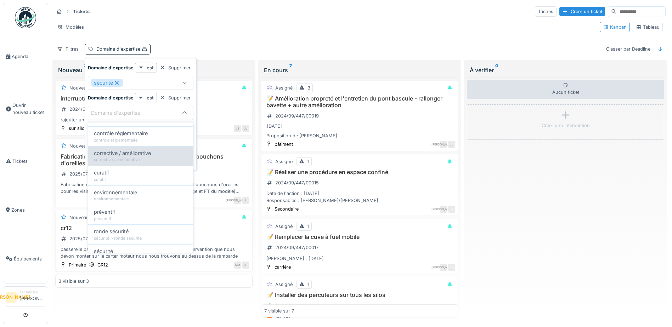
scroll to position [71, 0]
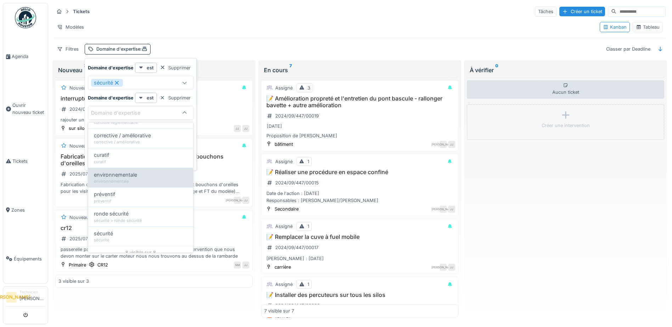
click at [148, 178] on div "environnementale" at bounding box center [140, 181] width 93 height 6
type input "****"
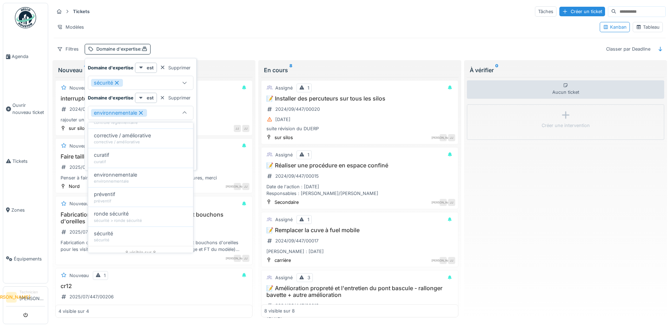
click at [148, 84] on div "sécurité" at bounding box center [133, 83] width 84 height 8
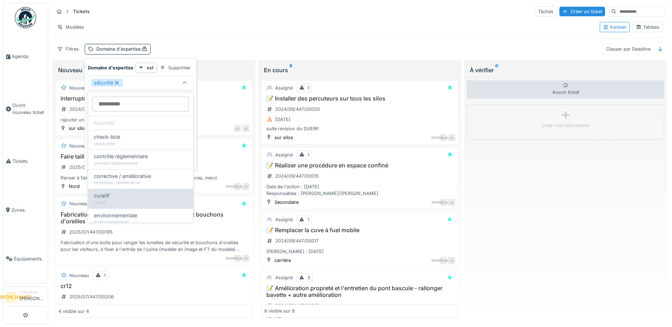
scroll to position [35, 0]
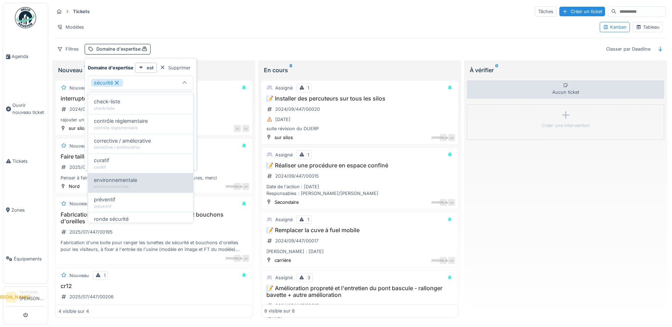
click at [145, 183] on div "environnementale" at bounding box center [140, 180] width 93 height 8
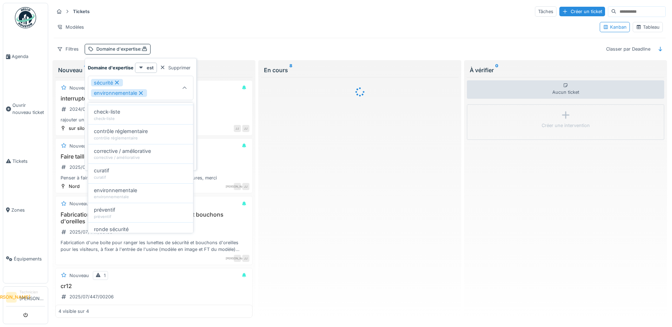
click at [164, 91] on div "sécurité environnementale" at bounding box center [133, 88] width 84 height 18
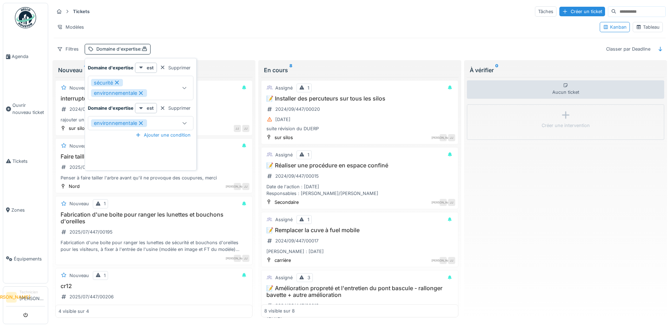
click at [164, 90] on div "sécurité environnementale" at bounding box center [133, 88] width 84 height 18
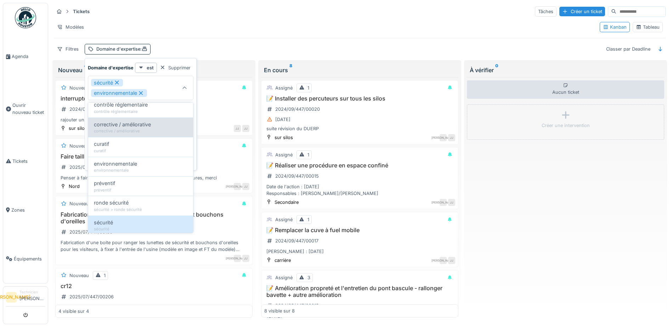
scroll to position [71, 0]
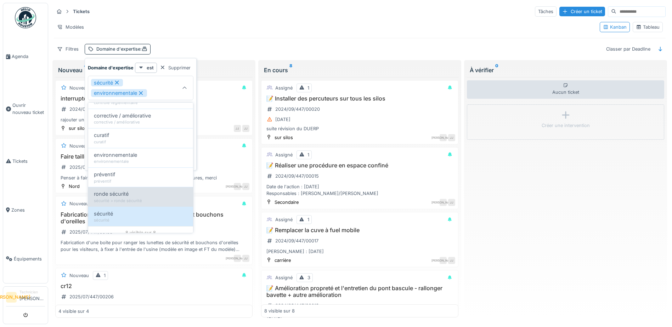
click at [154, 198] on div "ronde sécurité" at bounding box center [140, 194] width 93 height 8
type input "**********"
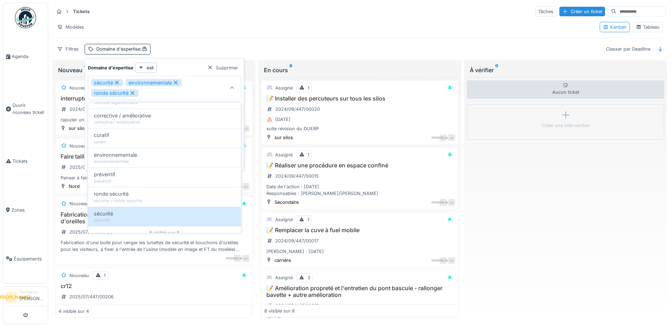
click at [187, 64] on div "Domaine d'expertise est Supprimer" at bounding box center [164, 68] width 153 height 10
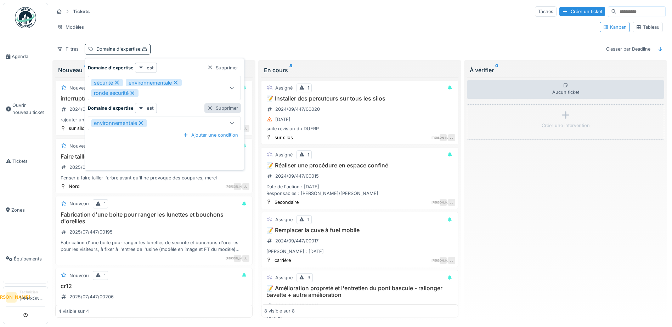
click at [228, 109] on div "Supprimer" at bounding box center [222, 108] width 36 height 10
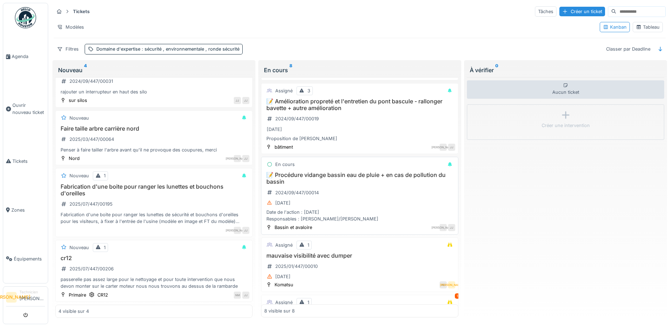
scroll to position [180, 0]
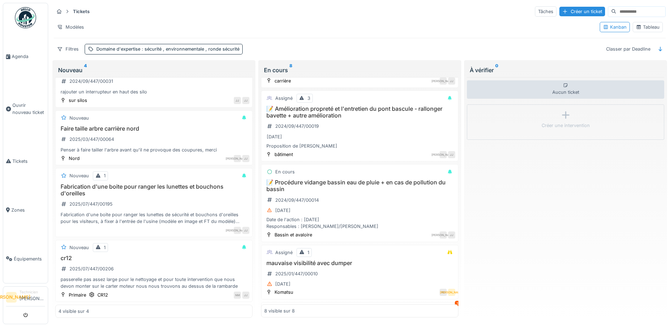
drag, startPoint x: 392, startPoint y: 227, endPoint x: 453, endPoint y: 225, distance: 61.7
click at [454, 225] on div "Assigné 1 📝 Installer des percuteurs sur tous les silos 2024/09/447/00020 28/02…" at bounding box center [359, 197] width 197 height 241
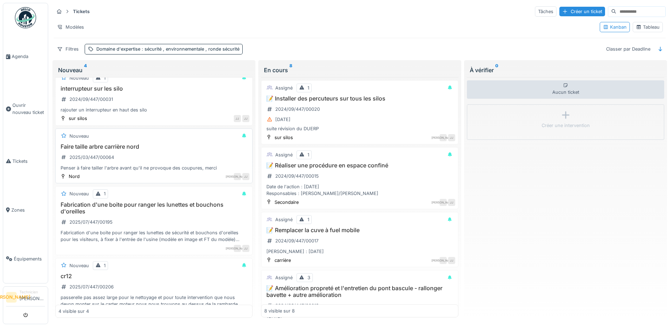
scroll to position [0, 0]
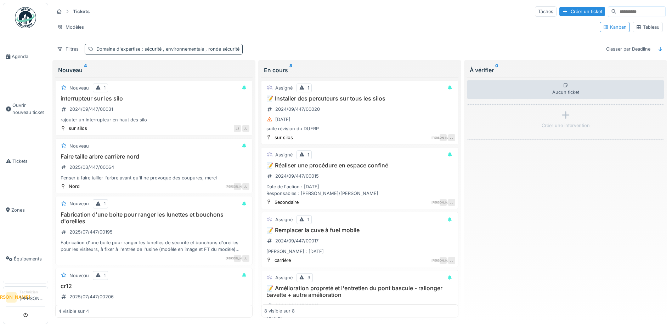
click at [149, 46] on div "Domaine d'expertise : sécurité , environnementale , ronde sécurité" at bounding box center [167, 49] width 143 height 7
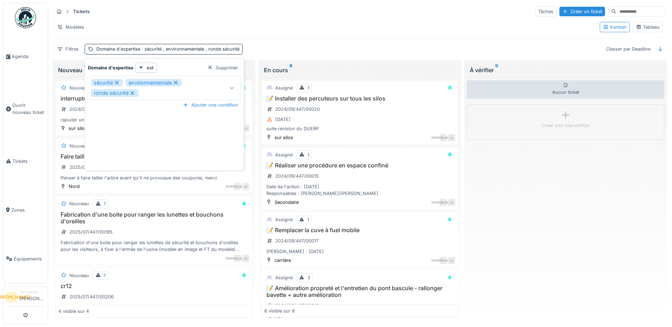
click at [237, 63] on div "Supprimer" at bounding box center [222, 68] width 36 height 10
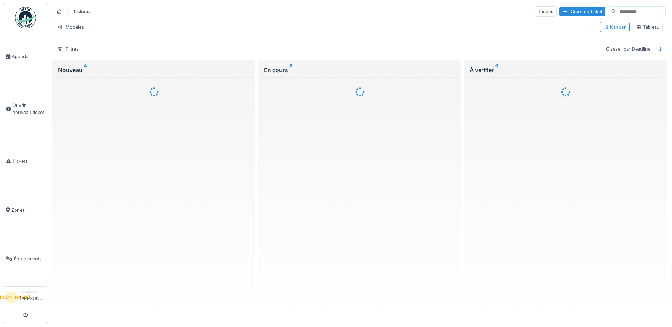
drag, startPoint x: 81, startPoint y: 6, endPoint x: 71, endPoint y: 7, distance: 10.0
click at [81, 8] on strong "Tickets" at bounding box center [81, 11] width 22 height 7
click at [61, 9] on icon at bounding box center [59, 11] width 5 height 5
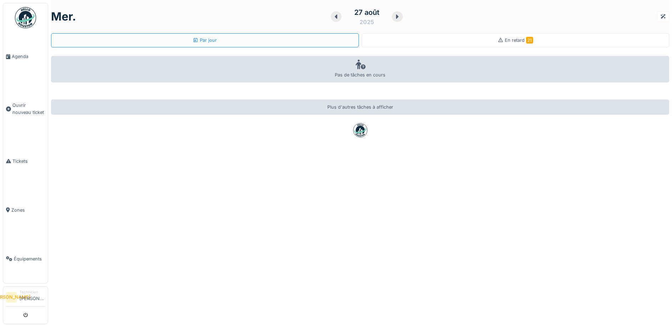
click at [424, 41] on div "En retard 21" at bounding box center [516, 40] width 308 height 14
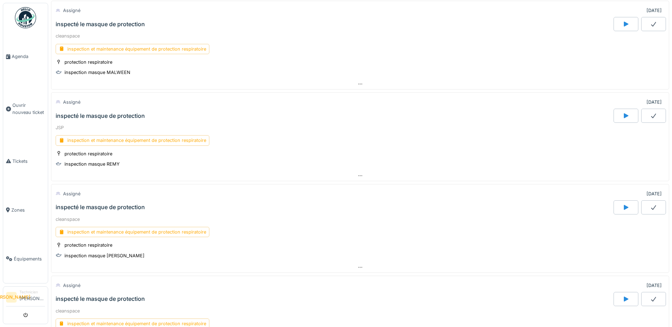
scroll to position [602, 0]
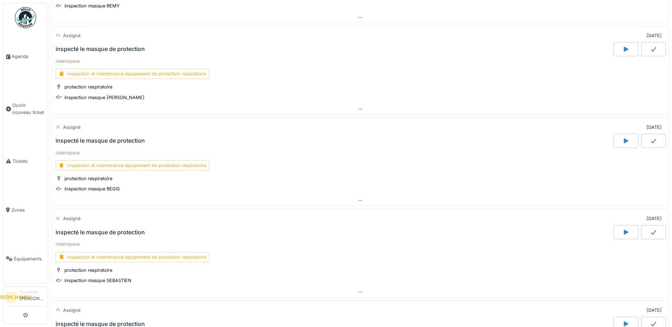
click at [293, 161] on div "inspection et maintenance équipement de protection respiratoire" at bounding box center [360, 165] width 609 height 10
click at [67, 141] on div "inspecté le masque de protection" at bounding box center [100, 140] width 89 height 7
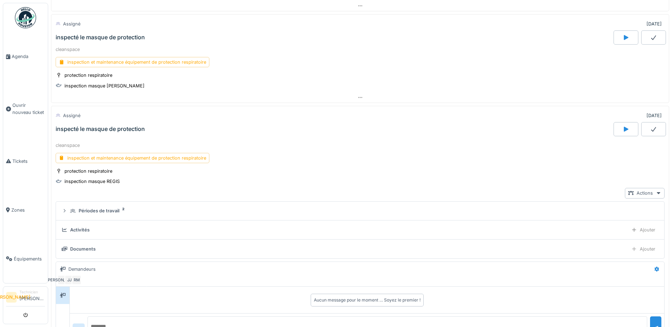
scroll to position [691, 0]
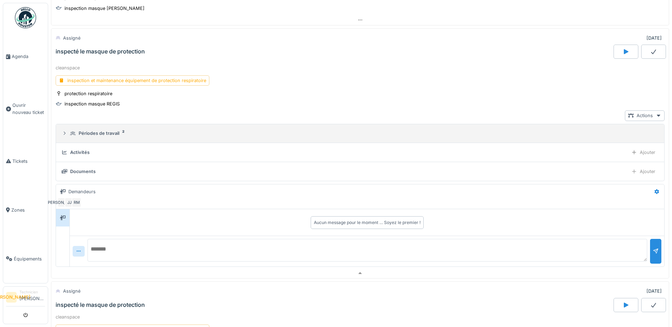
click at [64, 130] on div at bounding box center [65, 133] width 6 height 7
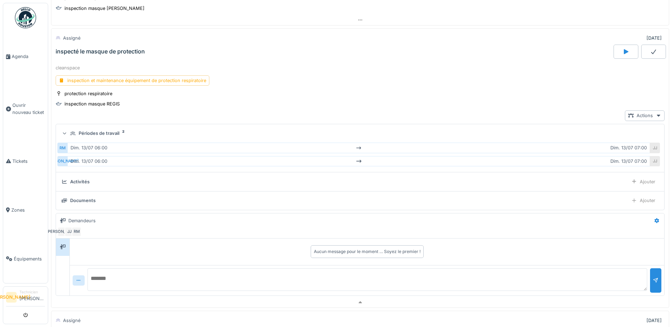
click at [63, 183] on icon at bounding box center [65, 182] width 6 height 5
click at [122, 181] on div "Activités" at bounding box center [343, 181] width 563 height 7
click at [75, 204] on div "Documents Ajouter" at bounding box center [360, 200] width 597 height 10
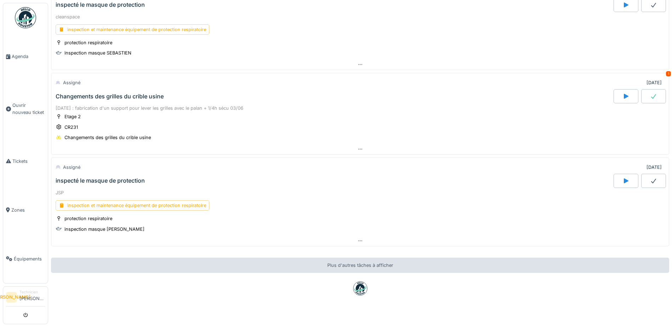
scroll to position [1843, 0]
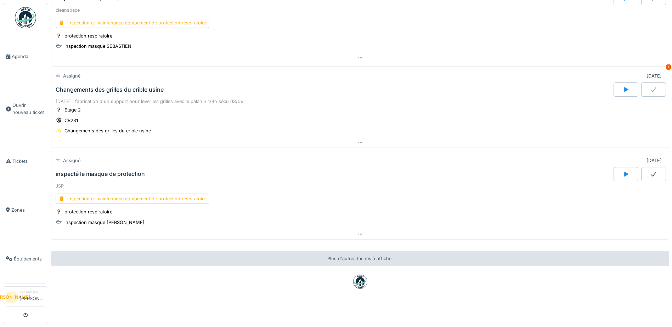
click at [90, 18] on div "inspection et maintenance équipement de protection respiratoire" at bounding box center [133, 23] width 154 height 10
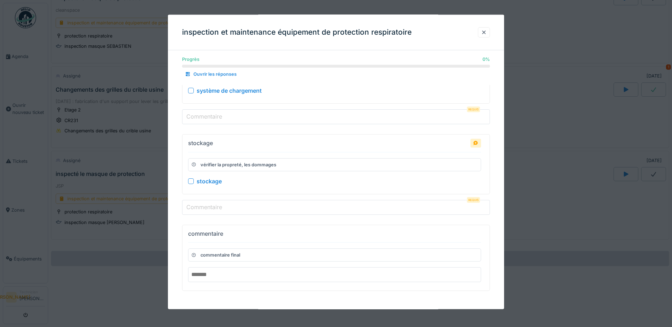
scroll to position [5, 0]
click at [490, 34] on div at bounding box center [484, 32] width 12 height 10
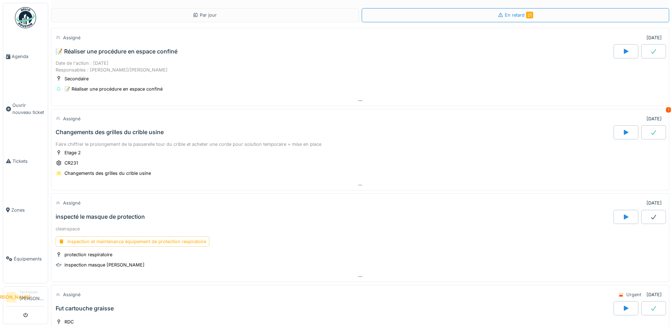
scroll to position [0, 0]
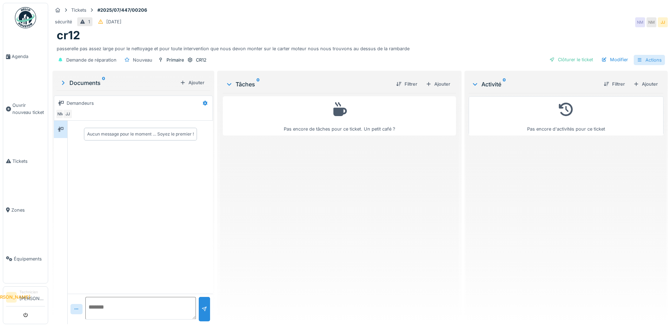
click at [639, 58] on div "Actions" at bounding box center [649, 60] width 31 height 10
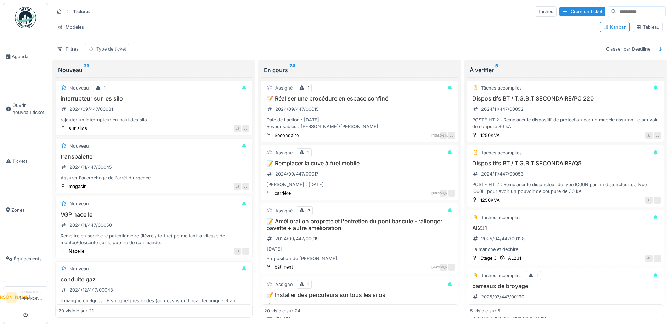
click at [119, 50] on div "Type de ticket" at bounding box center [111, 49] width 30 height 7
click at [124, 85] on div "Type de ticket" at bounding box center [113, 83] width 44 height 8
click at [62, 12] on div at bounding box center [59, 11] width 11 height 9
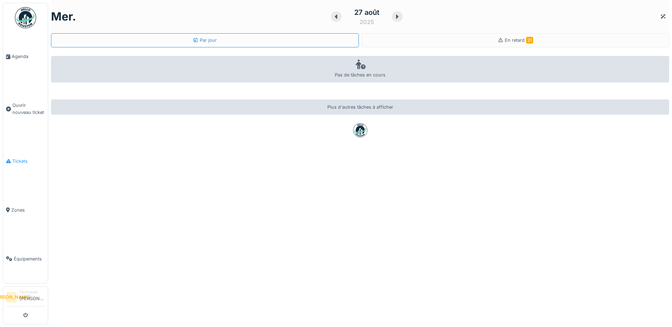
click at [27, 158] on span "Tickets" at bounding box center [28, 161] width 33 height 7
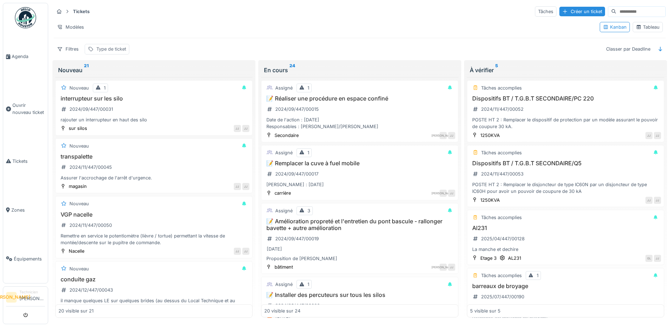
click at [102, 49] on div "Type de ticket" at bounding box center [111, 49] width 30 height 7
click at [152, 63] on div "Supprimer" at bounding box center [161, 68] width 36 height 10
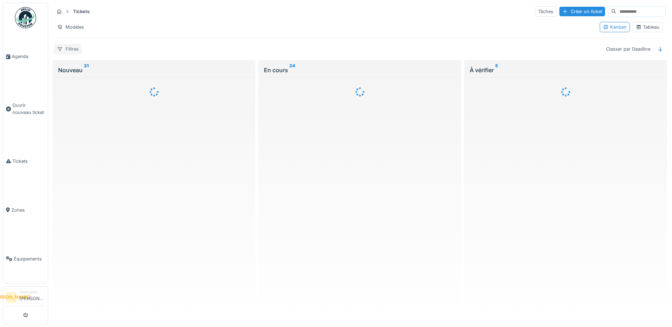
click at [67, 53] on div "Filtres" at bounding box center [68, 49] width 28 height 10
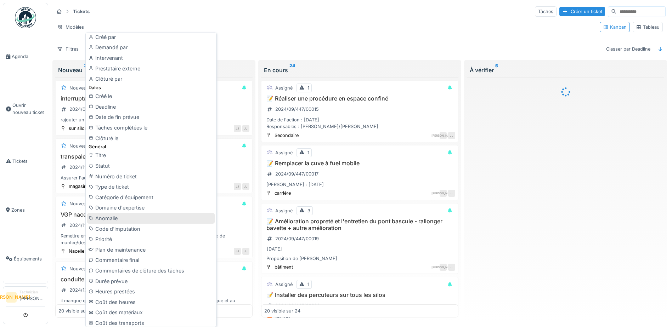
scroll to position [142, 0]
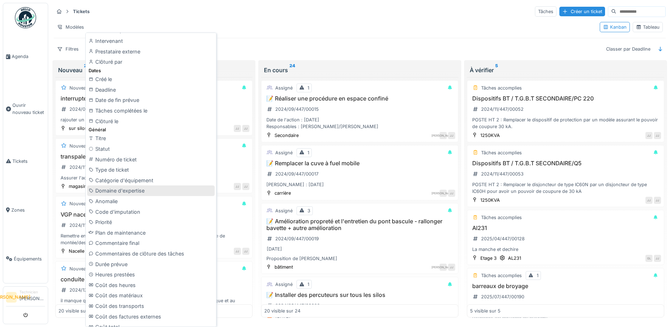
click at [130, 192] on div "Domaine d'expertise" at bounding box center [150, 191] width 127 height 11
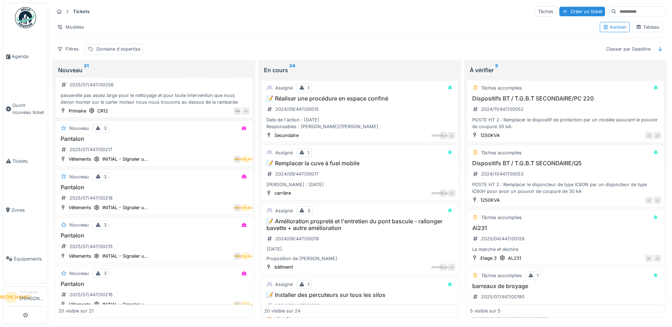
scroll to position [708, 0]
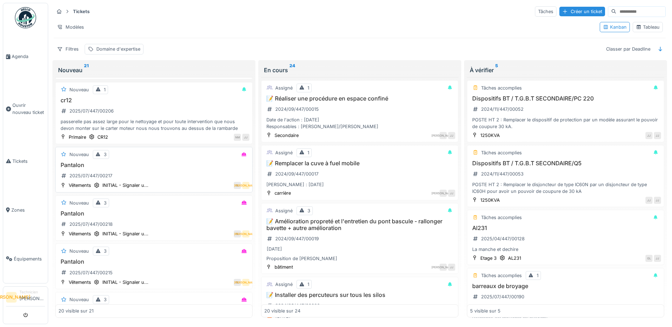
click at [190, 168] on h3 "Pantalon" at bounding box center [153, 165] width 191 height 7
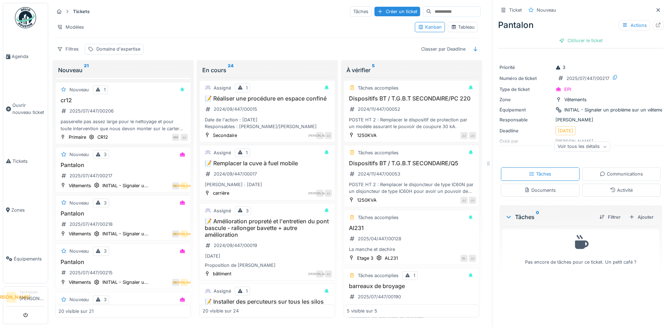
click at [571, 151] on div "Voir tous les détails" at bounding box center [582, 147] width 56 height 10
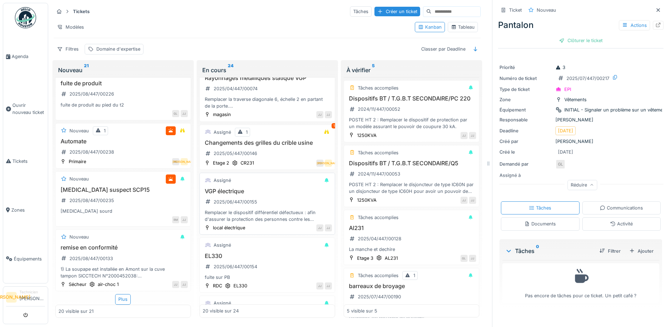
scroll to position [673, 0]
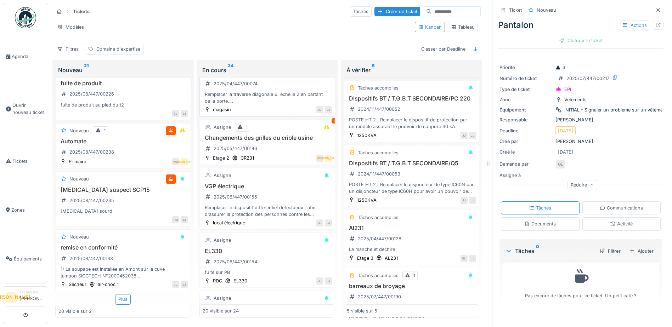
click at [296, 117] on div "Assigné Rayonnages métalliques statique VGP 2025/04/447/00074 Remplacer la trav…" at bounding box center [267, 86] width 136 height 62
click at [256, 76] on h3 "Rayonnages métalliques statique VGP" at bounding box center [267, 73] width 129 height 7
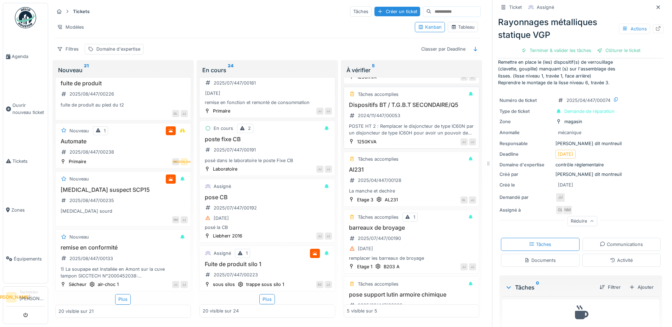
scroll to position [71, 0]
